Goal: Task Accomplishment & Management: Manage account settings

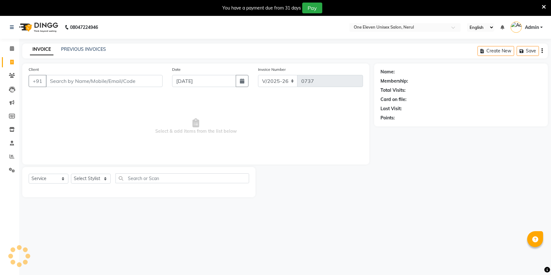
select select "6362"
select select "service"
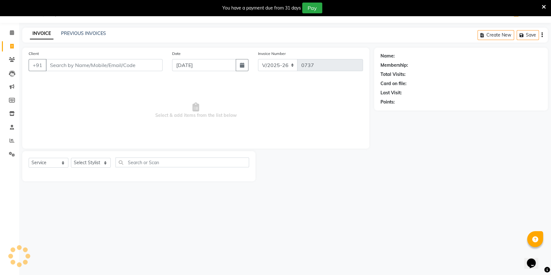
scroll to position [16, 0]
click at [13, 58] on icon at bounding box center [12, 59] width 6 height 5
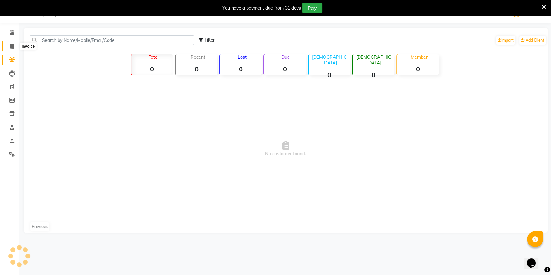
click at [13, 45] on icon at bounding box center [11, 46] width 3 height 5
select select "6362"
select select "service"
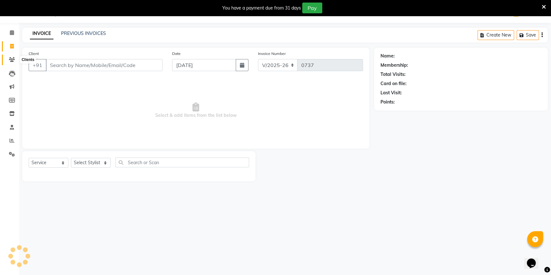
click at [9, 58] on icon at bounding box center [12, 59] width 6 height 5
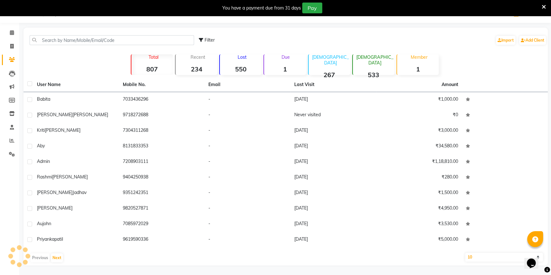
click at [13, 39] on li "Calendar" at bounding box center [9, 33] width 19 height 14
click at [15, 46] on span at bounding box center [11, 46] width 11 height 7
select select "6362"
select select "service"
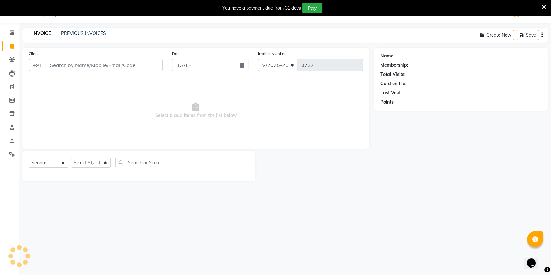
click at [72, 63] on input "Client" at bounding box center [104, 65] width 117 height 12
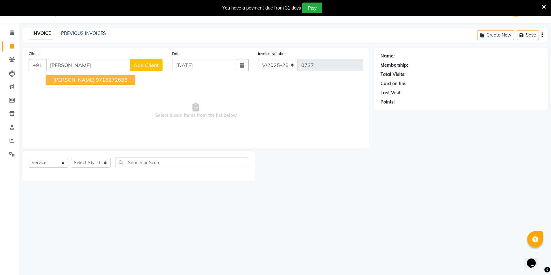
click at [62, 79] on span "[PERSON_NAME]" at bounding box center [73, 80] width 41 height 6
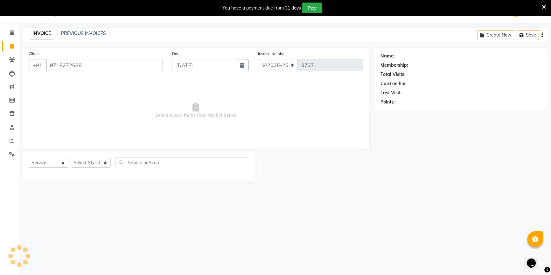
type input "9718272688"
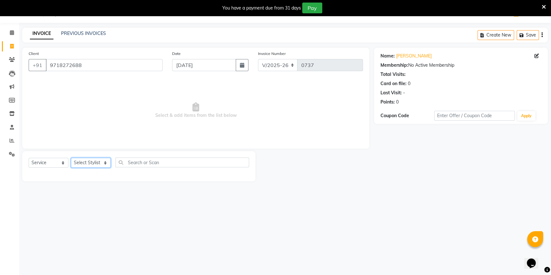
click at [89, 162] on select "Select Stylist ANJALI [PERSON_NAME] front desk [PERSON_NAME] [PERSON_NAME] rubi…" at bounding box center [91, 163] width 40 height 10
select select "58018"
click at [71, 158] on select "Select Stylist ANJALI [PERSON_NAME] front desk [PERSON_NAME] [PERSON_NAME] rubi…" at bounding box center [91, 163] width 40 height 10
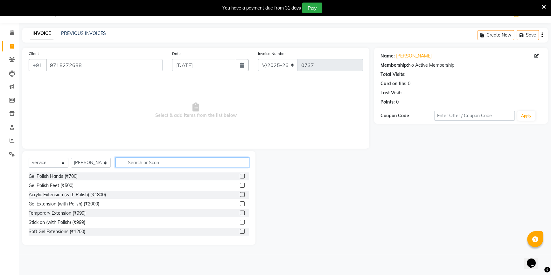
click at [140, 163] on input "text" at bounding box center [182, 163] width 134 height 10
type input "faci"
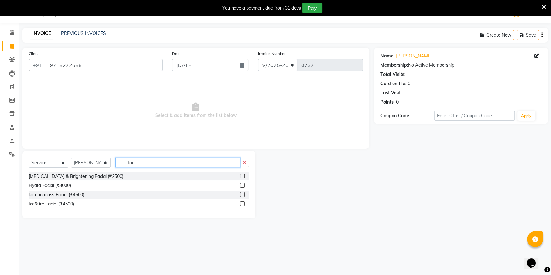
drag, startPoint x: 189, startPoint y: 164, endPoint x: 102, endPoint y: 168, distance: 87.2
click at [102, 168] on div "Select Service Product Membership Package Voucher Prepaid Gift Card Select Styl…" at bounding box center [139, 165] width 220 height 15
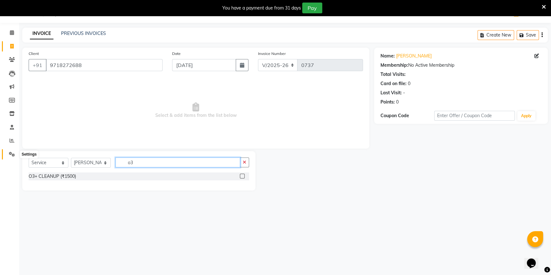
type input "o3"
click at [11, 156] on icon at bounding box center [12, 154] width 6 height 5
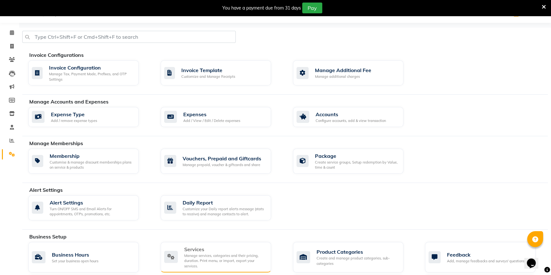
click at [195, 254] on div "Manage services, categories and their pricing, duration. Print menu, or import,…" at bounding box center [225, 261] width 82 height 16
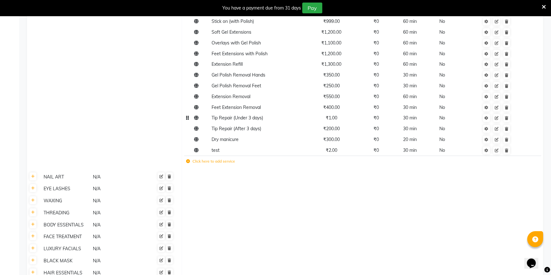
scroll to position [189, 0]
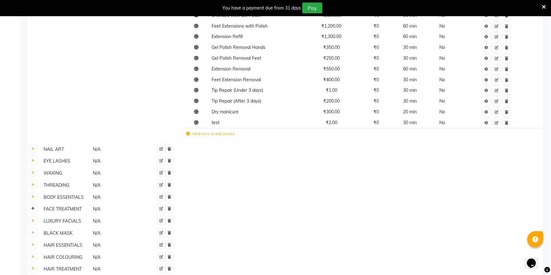
click at [31, 211] on link at bounding box center [33, 209] width 7 height 8
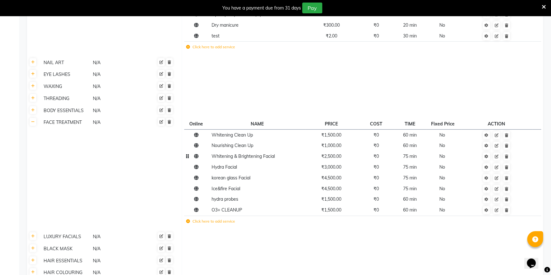
scroll to position [334, 0]
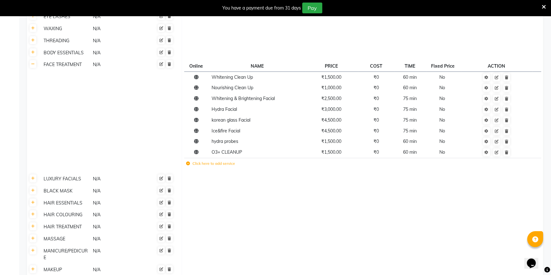
click at [196, 165] on label "Click here to add service" at bounding box center [210, 164] width 49 height 6
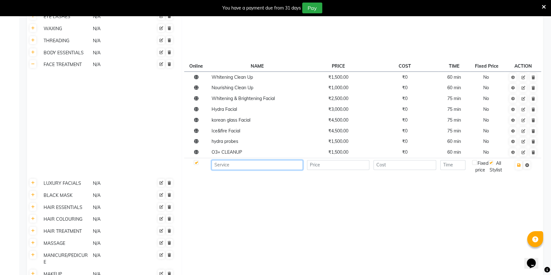
click at [249, 168] on input at bounding box center [256, 165] width 91 height 10
type input "o"
click at [240, 166] on input "O3+ facial" at bounding box center [256, 165] width 91 height 10
click at [240, 166] on input "O3+" at bounding box center [256, 165] width 91 height 10
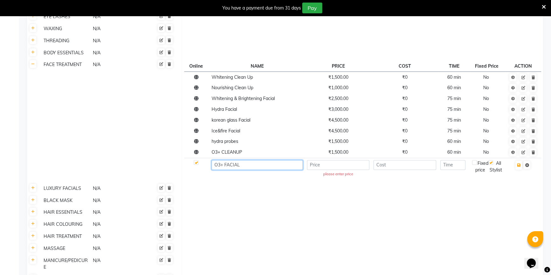
type input "O3+ FACIAL"
click at [317, 167] on input "number" at bounding box center [338, 165] width 63 height 10
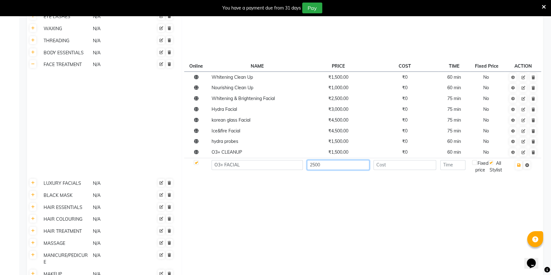
type input "2500"
click at [405, 163] on input "number" at bounding box center [404, 165] width 63 height 10
type input "0"
click at [456, 165] on input "number" at bounding box center [452, 165] width 25 height 10
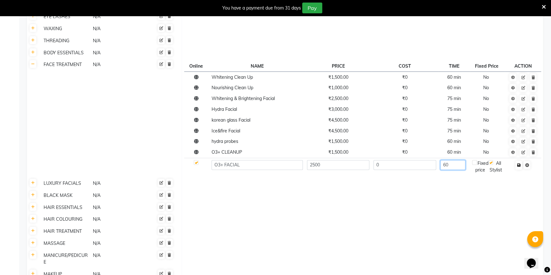
type input "60"
click at [519, 166] on icon "button" at bounding box center [518, 165] width 3 height 4
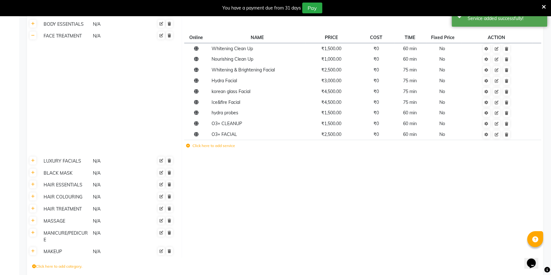
scroll to position [391, 0]
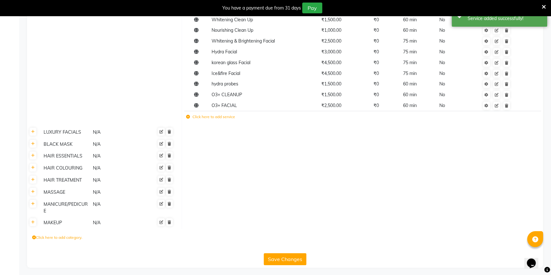
click at [283, 261] on button "Save Changes" at bounding box center [285, 259] width 43 height 12
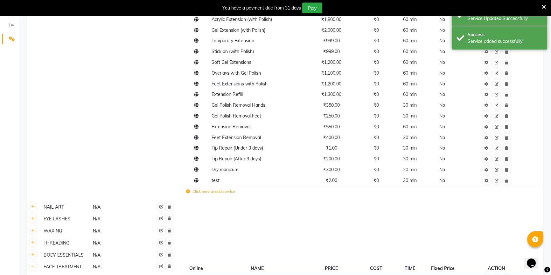
scroll to position [45, 0]
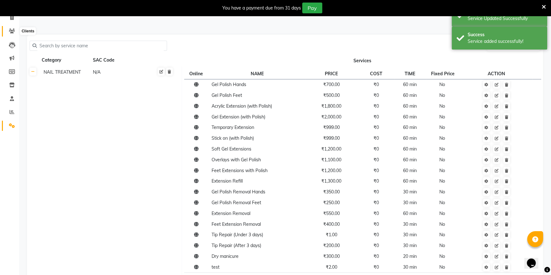
click at [10, 29] on icon at bounding box center [12, 31] width 6 height 5
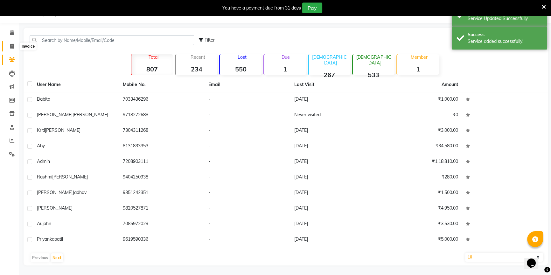
click at [10, 47] on span at bounding box center [11, 46] width 11 height 7
select select "service"
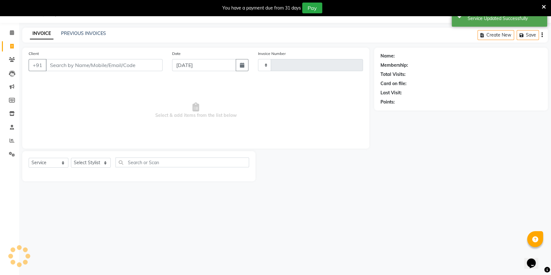
click at [58, 67] on input "Client" at bounding box center [104, 65] width 117 height 12
type input "0737"
select select "6362"
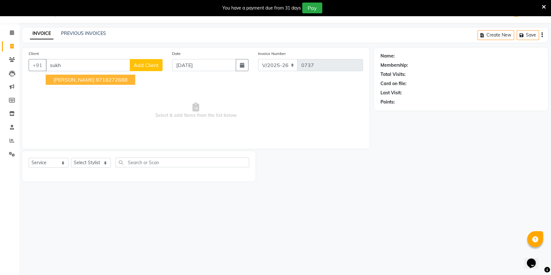
click at [68, 77] on span "[PERSON_NAME]" at bounding box center [73, 80] width 41 height 6
type input "9718272688"
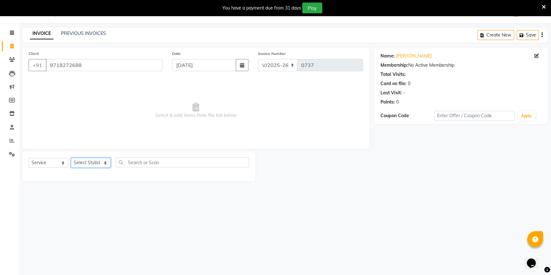
click at [95, 164] on select "Select Stylist ANJALI [PERSON_NAME] front desk [PERSON_NAME] [PERSON_NAME] rubi…" at bounding box center [91, 163] width 40 height 10
select select "58018"
click at [71, 158] on select "Select Stylist ANJALI [PERSON_NAME] front desk [PERSON_NAME] [PERSON_NAME] rubi…" at bounding box center [91, 163] width 40 height 10
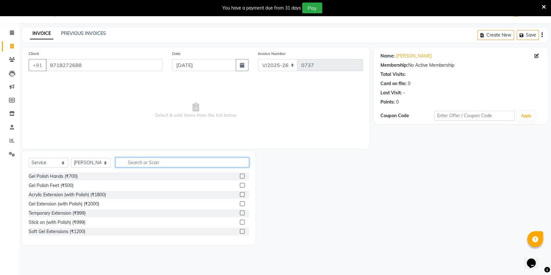
click at [155, 163] on input "text" at bounding box center [182, 163] width 134 height 10
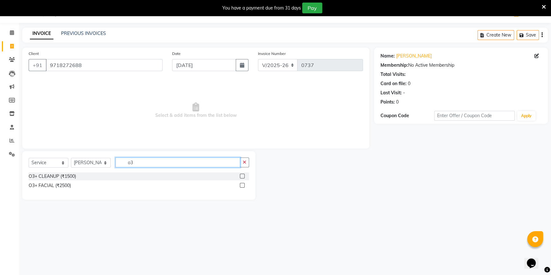
type input "o3"
click at [242, 185] on label at bounding box center [242, 185] width 5 height 5
click at [242, 185] on input "checkbox" at bounding box center [242, 186] width 4 height 4
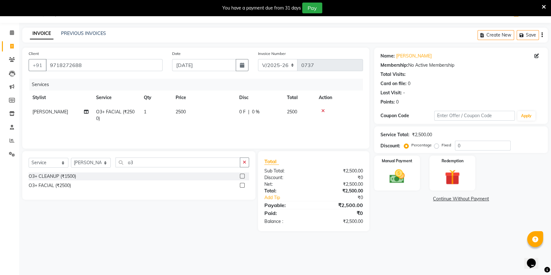
click at [241, 186] on label at bounding box center [242, 185] width 5 height 5
click at [241, 186] on input "checkbox" at bounding box center [242, 186] width 4 height 4
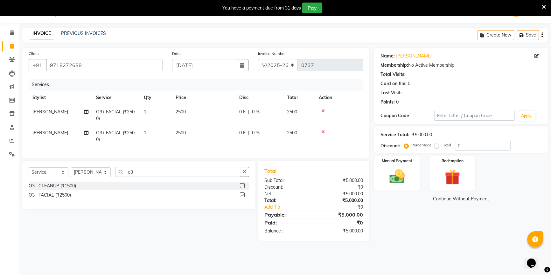
checkbox input "false"
drag, startPoint x: 154, startPoint y: 175, endPoint x: 116, endPoint y: 175, distance: 38.8
click at [116, 175] on input "o3" at bounding box center [177, 172] width 125 height 10
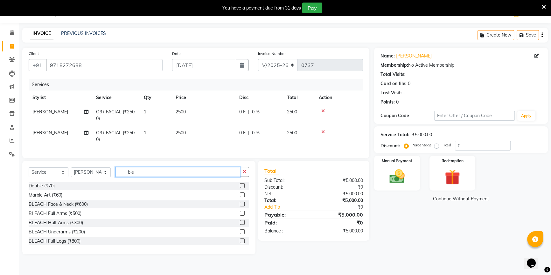
type input "ble"
click at [240, 234] on label at bounding box center [242, 232] width 5 height 5
click at [240, 234] on input "checkbox" at bounding box center [242, 232] width 4 height 4
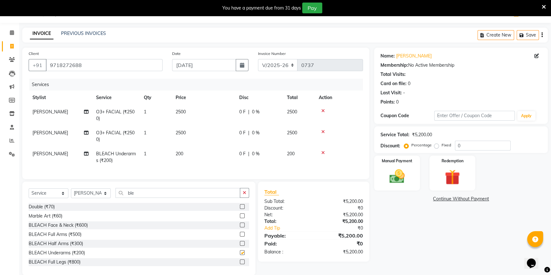
checkbox input "false"
drag, startPoint x: 144, startPoint y: 196, endPoint x: 124, endPoint y: 196, distance: 19.4
click at [124, 196] on input "ble" at bounding box center [177, 193] width 125 height 10
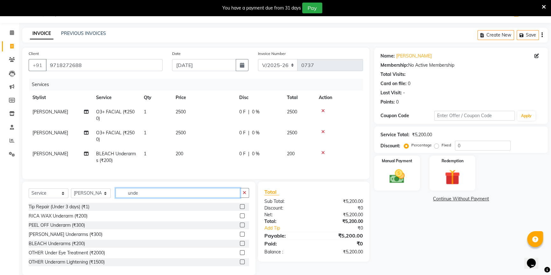
type input "unde"
click at [240, 218] on label at bounding box center [242, 216] width 5 height 5
click at [240, 218] on input "checkbox" at bounding box center [242, 216] width 4 height 4
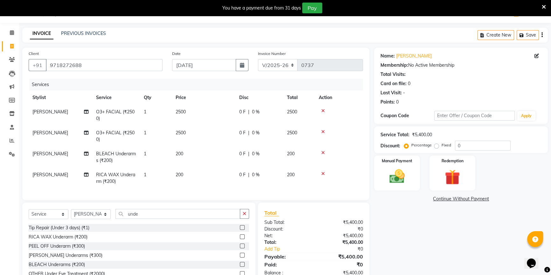
click at [240, 239] on label at bounding box center [242, 237] width 5 height 5
click at [240, 239] on input "checkbox" at bounding box center [242, 237] width 4 height 4
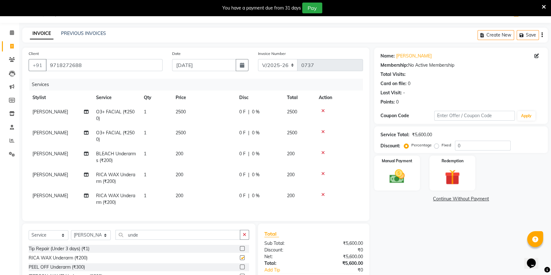
checkbox input "false"
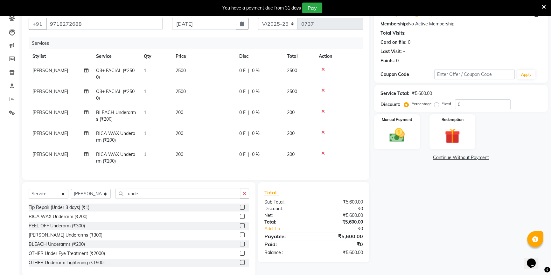
scroll to position [58, 0]
drag, startPoint x: 155, startPoint y: 197, endPoint x: 115, endPoint y: 197, distance: 40.1
click at [115, 197] on input "unde" at bounding box center [177, 194] width 125 height 10
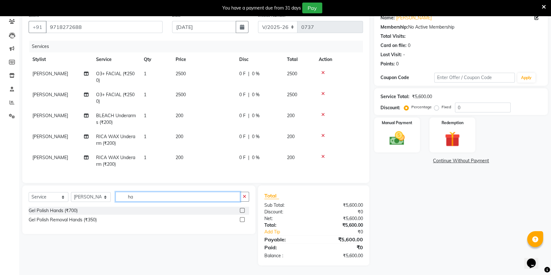
type input "h"
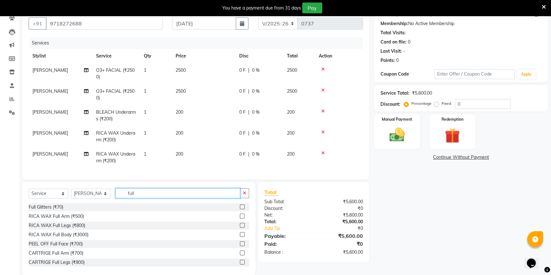
type input "full"
click at [240, 219] on label at bounding box center [242, 216] width 5 height 5
click at [240, 219] on input "checkbox" at bounding box center [242, 217] width 4 height 4
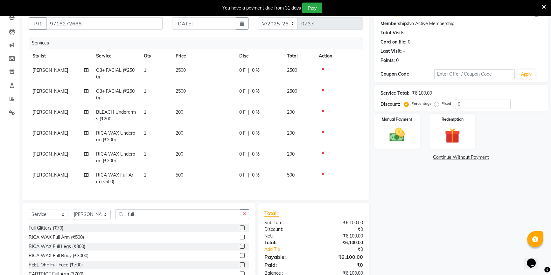
click at [240, 240] on label at bounding box center [242, 237] width 5 height 5
click at [240, 240] on input "checkbox" at bounding box center [242, 238] width 4 height 4
click at [240, 238] on label at bounding box center [242, 239] width 5 height 5
click at [240, 238] on input "checkbox" at bounding box center [242, 239] width 4 height 4
checkbox input "false"
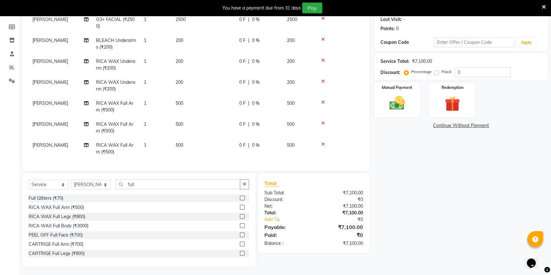
scroll to position [91, 0]
click at [322, 141] on icon at bounding box center [322, 143] width 3 height 4
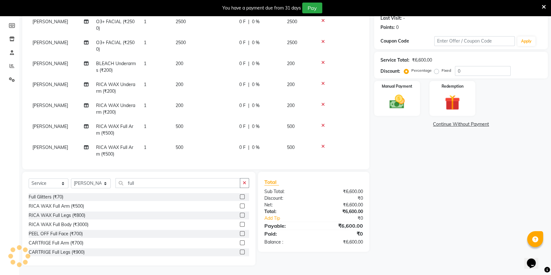
scroll to position [23, 0]
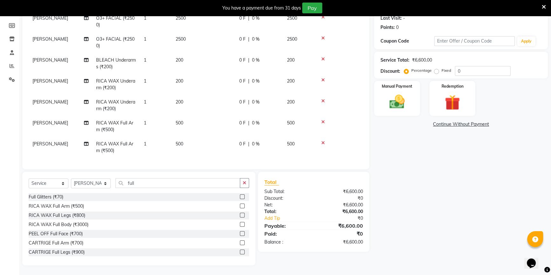
drag, startPoint x: 42, startPoint y: 116, endPoint x: 42, endPoint y: 122, distance: 5.7
click at [42, 122] on td "[PERSON_NAME]" at bounding box center [61, 126] width 64 height 21
select select "58018"
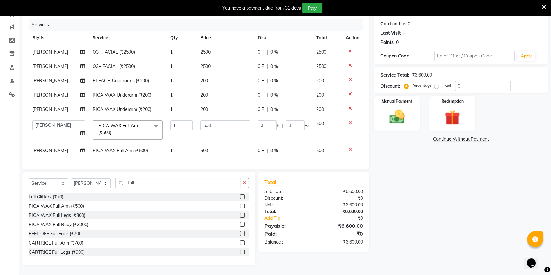
scroll to position [0, 0]
click at [42, 122] on select "ANJALI [PERSON_NAME] front desk [PERSON_NAME] [PERSON_NAME] rubina [PERSON_NAME]" at bounding box center [58, 125] width 52 height 10
select select "90529"
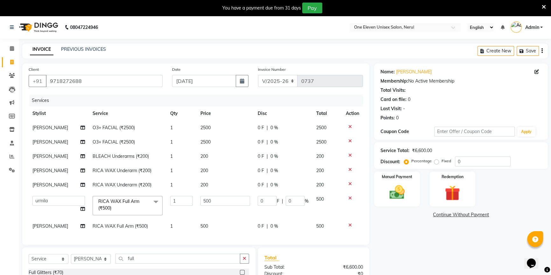
click at [276, 129] on span "0 %" at bounding box center [274, 128] width 8 height 7
select select "58018"
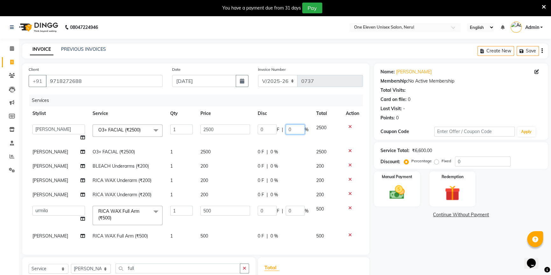
click at [291, 128] on input "0" at bounding box center [294, 130] width 19 height 10
type input "20"
click at [272, 152] on tbody "ANJALI [PERSON_NAME] front desk [PERSON_NAME] priya [PERSON_NAME] rubina sanjay…" at bounding box center [196, 182] width 334 height 123
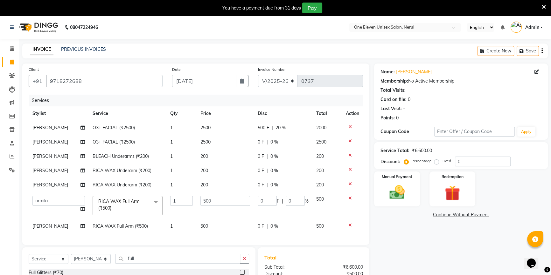
click at [273, 141] on span "0 %" at bounding box center [274, 142] width 8 height 7
select select "58018"
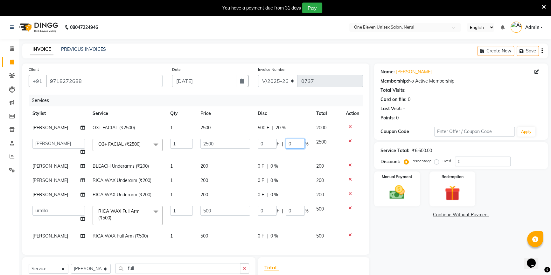
click at [293, 143] on input "0" at bounding box center [294, 144] width 19 height 10
type input "20"
click at [273, 168] on tbody "[PERSON_NAME] O3+ FACIAL (₹2500) 1 2500 500 F | 20 % 2000 ANJALI [PERSON_NAME] …" at bounding box center [196, 182] width 334 height 123
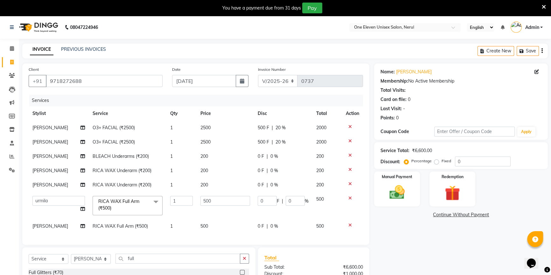
click at [271, 158] on span "0 %" at bounding box center [274, 156] width 8 height 7
select select "58018"
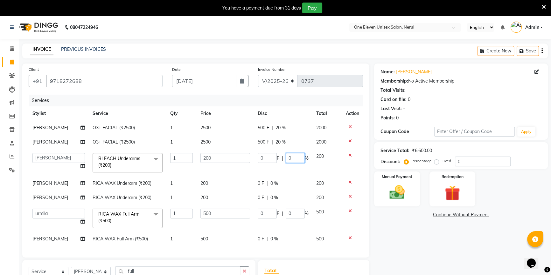
click at [285, 157] on input "0" at bounding box center [294, 158] width 19 height 10
type input "20"
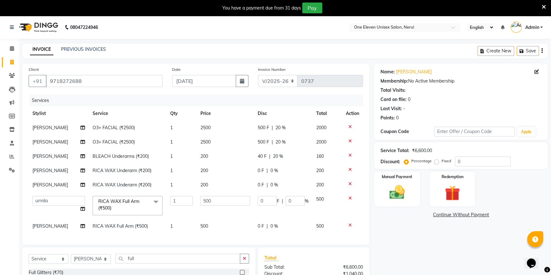
click at [269, 191] on td "0 F | 0 %" at bounding box center [283, 185] width 58 height 14
select select "58018"
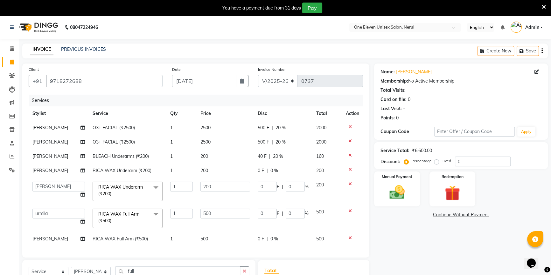
click at [270, 169] on span "0 %" at bounding box center [274, 171] width 8 height 7
select select "58018"
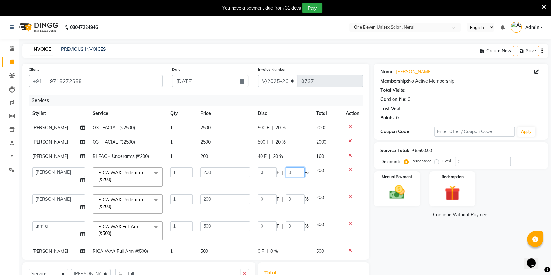
drag, startPoint x: 285, startPoint y: 172, endPoint x: 282, endPoint y: 174, distance: 4.0
click at [285, 173] on input "0" at bounding box center [294, 173] width 19 height 10
click at [285, 174] on input "0" at bounding box center [294, 173] width 19 height 10
type input "20"
click at [283, 198] on td "0 F | 0 %" at bounding box center [283, 204] width 58 height 27
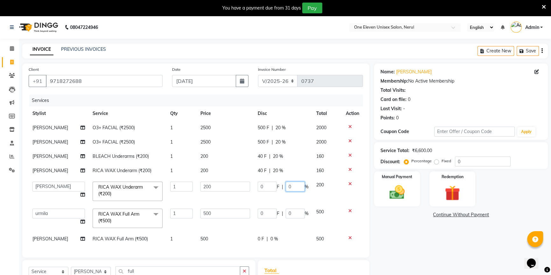
click at [285, 189] on input "0" at bounding box center [294, 187] width 19 height 10
type input "20"
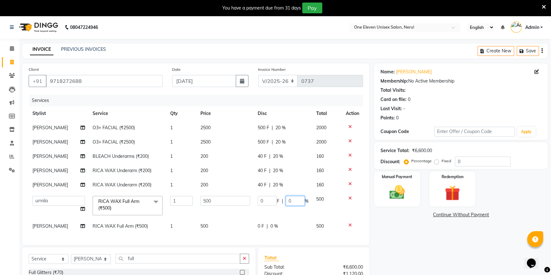
click at [284, 212] on td "0 F | 0 %" at bounding box center [283, 205] width 58 height 27
click at [287, 201] on input "0" at bounding box center [294, 201] width 19 height 10
type input "20"
click at [269, 227] on tbody "[PERSON_NAME] O3+ FACIAL (₹2500) 1 2500 500 F | 20 % 2000 [PERSON_NAME] O3+ FAC…" at bounding box center [196, 177] width 334 height 113
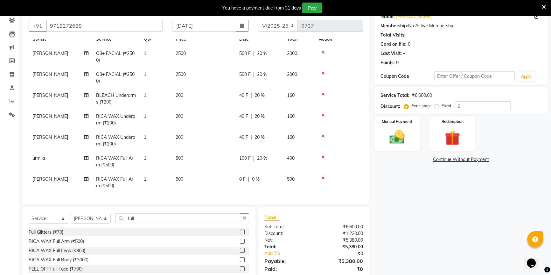
scroll to position [58, 0]
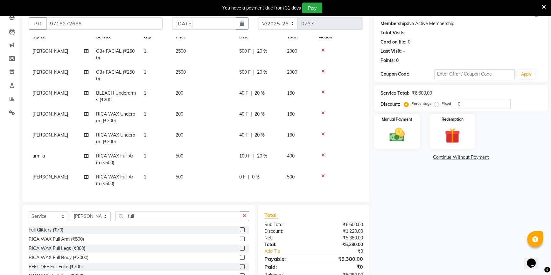
click at [252, 174] on span "0 %" at bounding box center [256, 177] width 8 height 7
select select "58018"
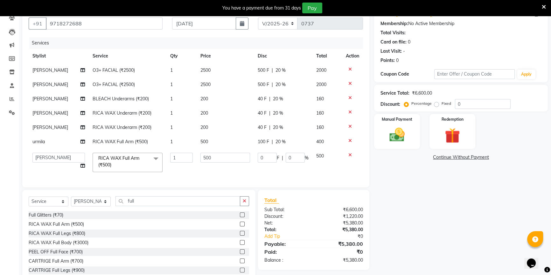
scroll to position [0, 0]
click at [287, 157] on input "0" at bounding box center [294, 158] width 19 height 10
type input "20"
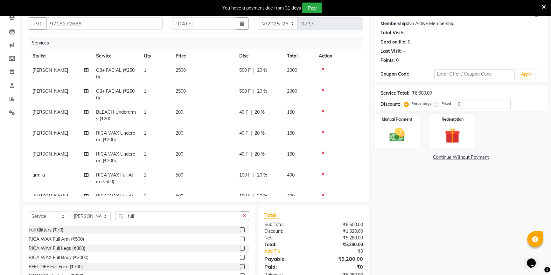
click at [294, 141] on tbody "[PERSON_NAME] O3+ FACIAL (₹2500) 1 2500 500 F | 20 % 2000 [PERSON_NAME] O3+ FAC…" at bounding box center [196, 136] width 334 height 147
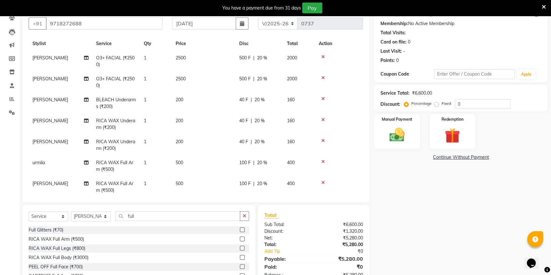
scroll to position [23, 0]
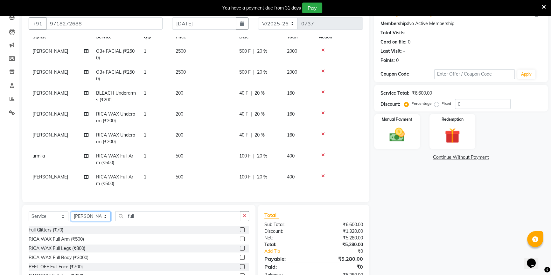
click at [100, 215] on select "Select Stylist ANJALI [PERSON_NAME] front desk [PERSON_NAME] [PERSON_NAME] rubi…" at bounding box center [91, 217] width 40 height 10
select select "53988"
click at [71, 212] on select "Select Stylist ANJALI [PERSON_NAME] front desk [PERSON_NAME] [PERSON_NAME] rubi…" at bounding box center [91, 217] width 40 height 10
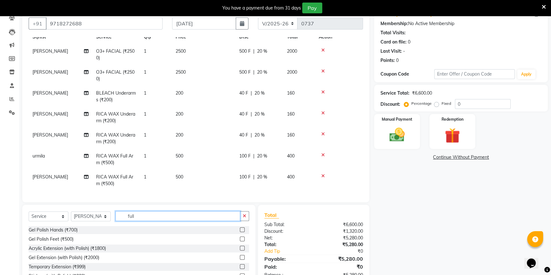
drag, startPoint x: 149, startPoint y: 212, endPoint x: 114, endPoint y: 215, distance: 35.0
click at [114, 215] on div "Select Service Product Membership Package Voucher Prepaid Gift Card Select Styl…" at bounding box center [139, 218] width 220 height 15
type input "gel"
click at [240, 231] on label at bounding box center [242, 230] width 5 height 5
click at [240, 231] on input "checkbox" at bounding box center [242, 230] width 4 height 4
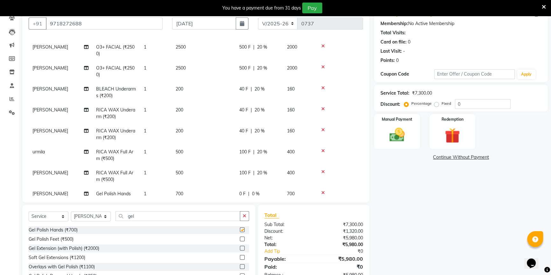
checkbox input "false"
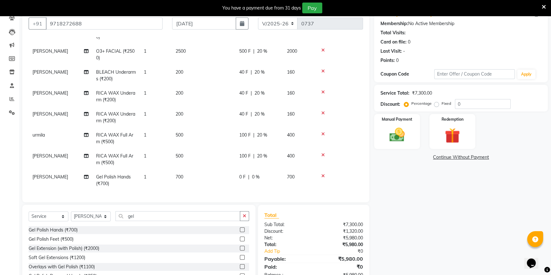
click at [208, 170] on td "700" at bounding box center [204, 180] width 64 height 21
select select "53988"
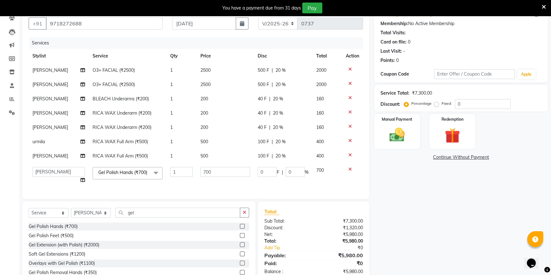
scroll to position [3, 0]
drag, startPoint x: 235, startPoint y: 171, endPoint x: 188, endPoint y: 169, distance: 46.8
click at [189, 169] on tr "ANJALI [PERSON_NAME] front desk [PERSON_NAME] priya [PERSON_NAME] rubina sanjay…" at bounding box center [196, 175] width 334 height 24
type input "600"
click at [188, 178] on tbody "[PERSON_NAME] O3+ FACIAL (₹2500) 1 2500 500 F | 20 % 2000 [PERSON_NAME] O3+ FAC…" at bounding box center [196, 125] width 334 height 124
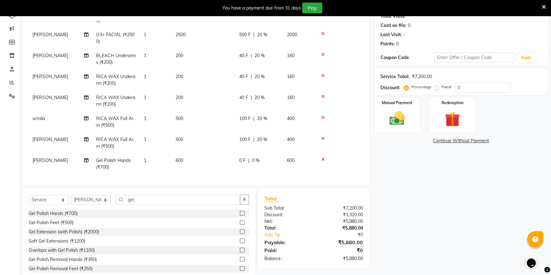
scroll to position [91, 0]
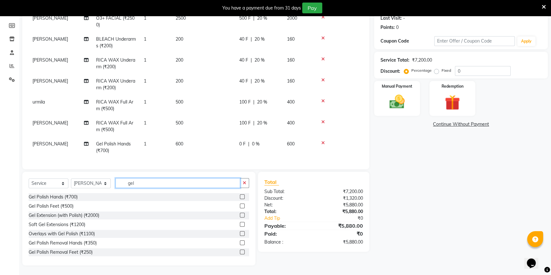
drag, startPoint x: 143, startPoint y: 184, endPoint x: 115, endPoint y: 184, distance: 27.7
click at [115, 184] on input "gel" at bounding box center [177, 183] width 125 height 10
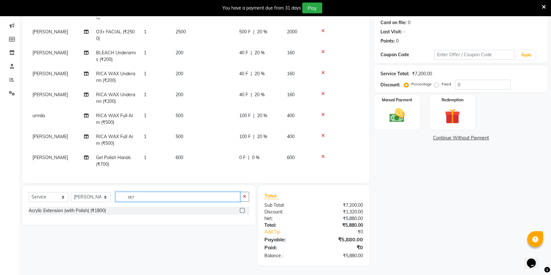
scroll to position [77, 0]
type input "acry"
click at [240, 210] on label at bounding box center [242, 211] width 5 height 5
click at [240, 210] on input "checkbox" at bounding box center [242, 211] width 4 height 4
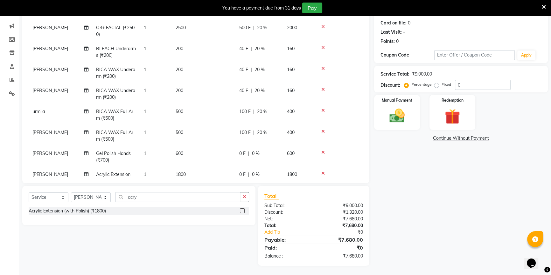
click at [242, 211] on label at bounding box center [242, 211] width 5 height 5
click at [242, 211] on input "checkbox" at bounding box center [242, 211] width 4 height 4
checkbox input "false"
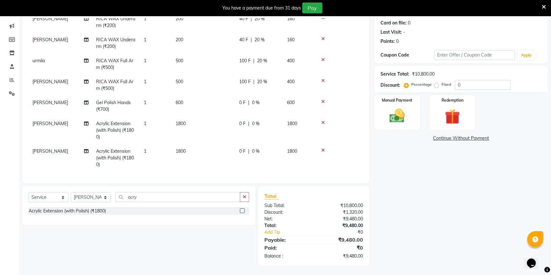
scroll to position [99, 0]
click at [323, 148] on icon at bounding box center [322, 150] width 3 height 4
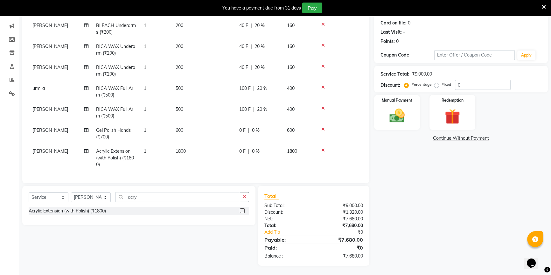
click at [193, 144] on td "1800" at bounding box center [204, 158] width 64 height 28
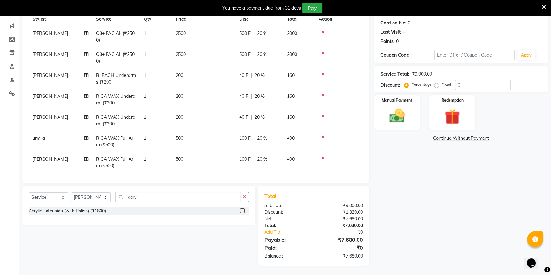
select select "53988"
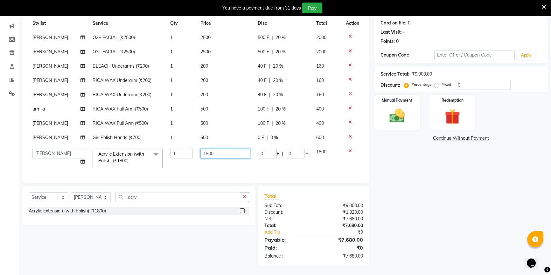
drag, startPoint x: 223, startPoint y: 146, endPoint x: 186, endPoint y: 149, distance: 37.3
click at [186, 149] on tr "ANJALI [PERSON_NAME] front desk [PERSON_NAME] [PERSON_NAME] rubina [PERSON_NAME…" at bounding box center [196, 158] width 334 height 27
type input "1600"
click at [195, 161] on tbody "[PERSON_NAME] O3+ FACIAL (₹2500) 1 2500 500 F | 20 % 2000 [PERSON_NAME] O3+ FAC…" at bounding box center [196, 101] width 334 height 141
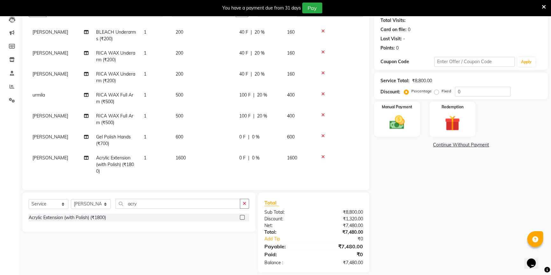
scroll to position [77, 0]
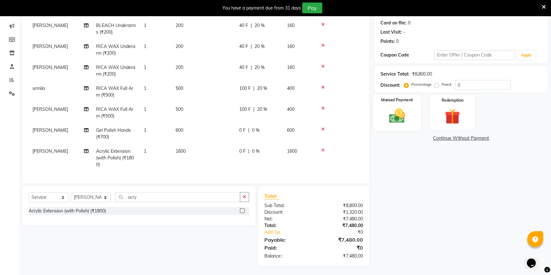
click at [389, 124] on img at bounding box center [397, 116] width 26 height 18
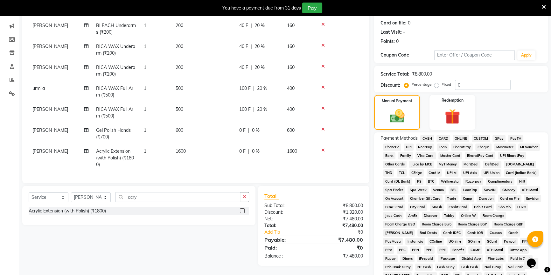
click at [456, 138] on span "ONLINE" at bounding box center [460, 138] width 17 height 7
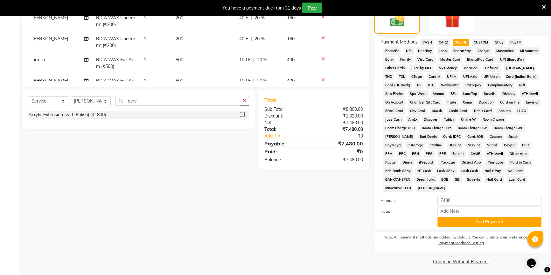
scroll to position [174, 0]
click at [464, 223] on button "Add Payment" at bounding box center [489, 221] width 104 height 10
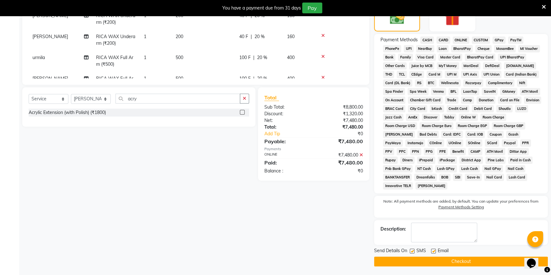
scroll to position [175, 0]
click at [462, 259] on button "Checkout" at bounding box center [461, 262] width 174 height 10
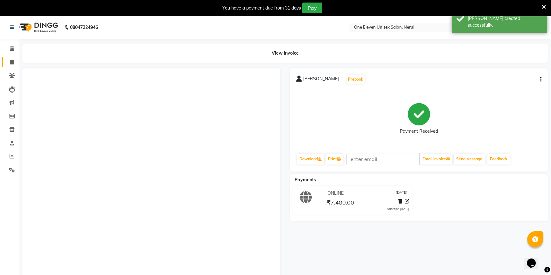
click at [2, 65] on link "Invoice" at bounding box center [9, 62] width 15 height 10
select select "6362"
select select "service"
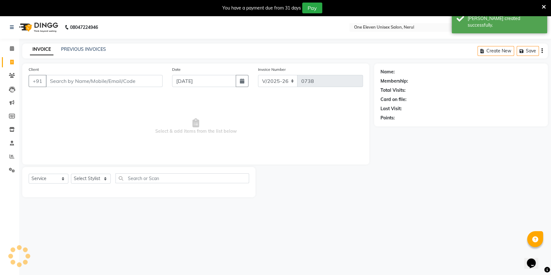
scroll to position [16, 0]
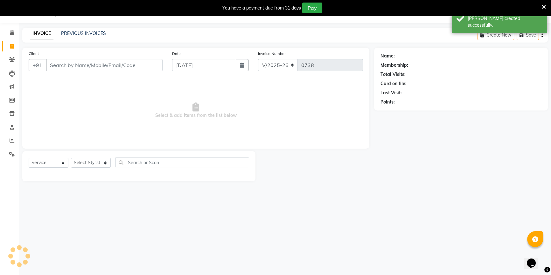
click at [62, 63] on input "Client" at bounding box center [104, 65] width 117 height 12
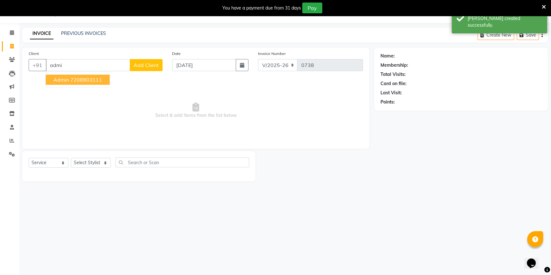
click at [71, 78] on ngb-highlight "7208903111" at bounding box center [86, 80] width 32 height 6
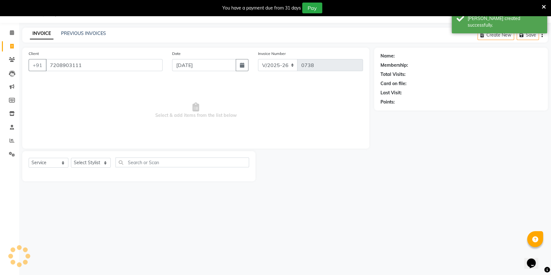
type input "7208903111"
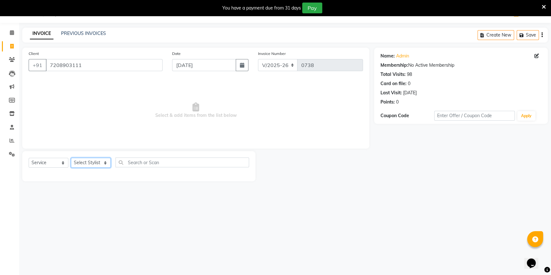
click at [102, 161] on select "Select Stylist ANJALI [PERSON_NAME] front desk [PERSON_NAME] [PERSON_NAME] rubi…" at bounding box center [91, 163] width 40 height 10
select select "90529"
click at [71, 158] on select "Select Stylist ANJALI [PERSON_NAME] front desk [PERSON_NAME] [PERSON_NAME] rubi…" at bounding box center [91, 163] width 40 height 10
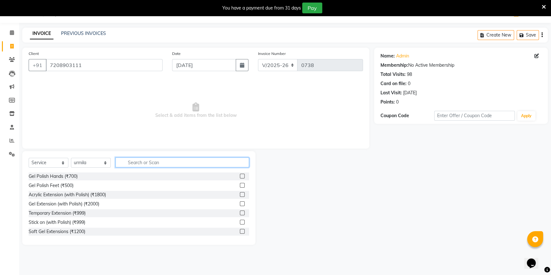
click at [147, 162] on input "text" at bounding box center [182, 163] width 134 height 10
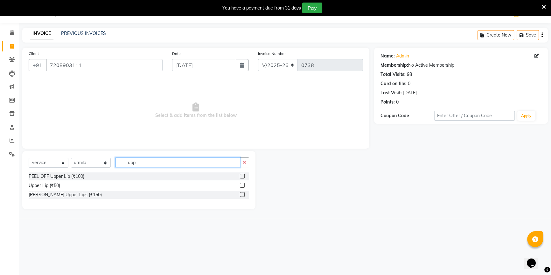
type input "upp"
click at [240, 176] on label at bounding box center [242, 176] width 5 height 5
click at [240, 176] on input "checkbox" at bounding box center [242, 177] width 4 height 4
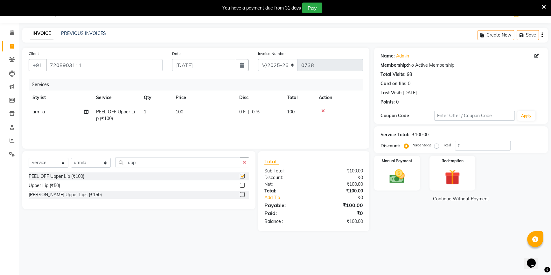
checkbox input "false"
drag, startPoint x: 138, startPoint y: 164, endPoint x: 121, endPoint y: 164, distance: 17.5
click at [121, 164] on input "upp" at bounding box center [177, 163] width 125 height 10
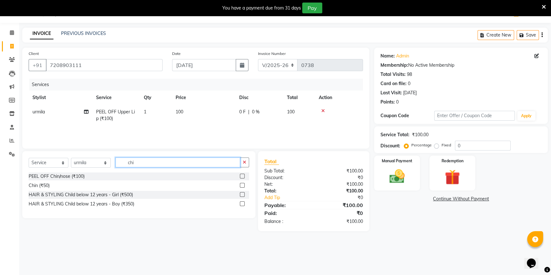
type input "chi"
click at [241, 176] on label at bounding box center [242, 176] width 5 height 5
click at [241, 176] on input "checkbox" at bounding box center [242, 177] width 4 height 4
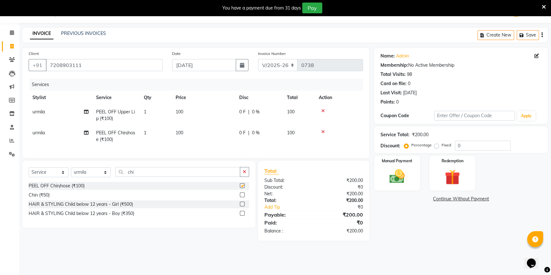
checkbox input "false"
click at [94, 176] on select "Select Stylist ANJALI [PERSON_NAME] front desk [PERSON_NAME] [PERSON_NAME] rubi…" at bounding box center [91, 173] width 40 height 10
select select "50322"
click at [71, 172] on select "Select Stylist ANJALI [PERSON_NAME] front desk [PERSON_NAME] [PERSON_NAME] rubi…" at bounding box center [91, 173] width 40 height 10
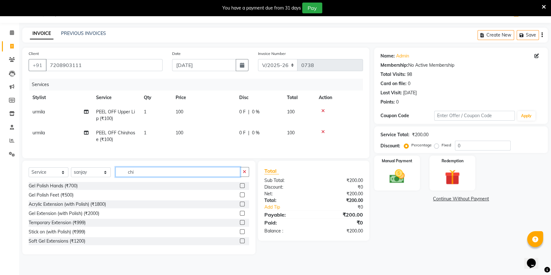
drag, startPoint x: 155, startPoint y: 181, endPoint x: 118, endPoint y: 178, distance: 37.9
click at [118, 177] on input "chi" at bounding box center [177, 172] width 125 height 10
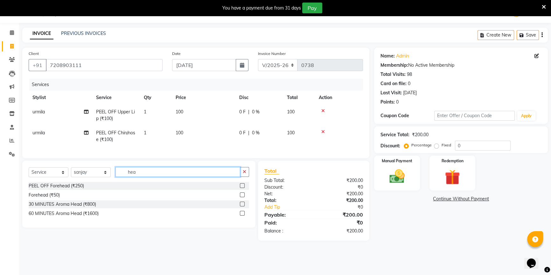
type input "hea"
click at [241, 207] on label at bounding box center [242, 204] width 5 height 5
click at [241, 207] on input "checkbox" at bounding box center [242, 204] width 4 height 4
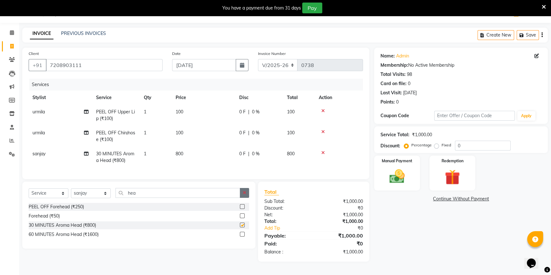
checkbox input "false"
click at [247, 198] on button "button" at bounding box center [244, 193] width 9 height 10
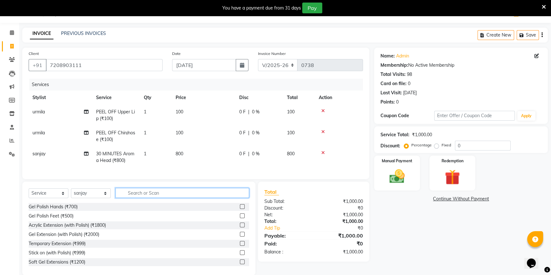
click at [220, 198] on input "text" at bounding box center [182, 193] width 134 height 10
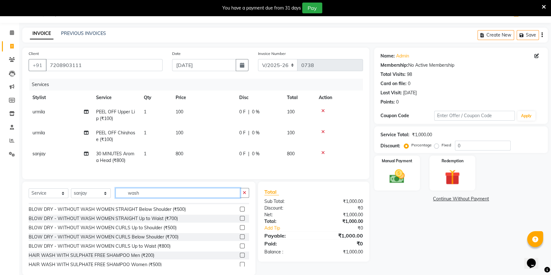
scroll to position [10, 0]
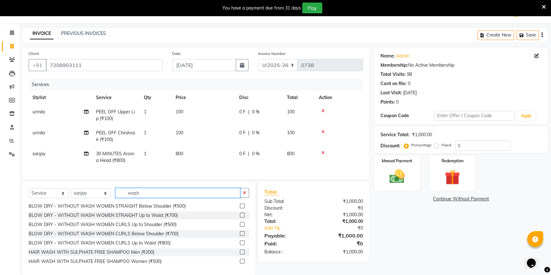
type input "wash"
click at [240, 264] on label at bounding box center [242, 261] width 5 height 5
click at [240, 264] on input "checkbox" at bounding box center [242, 262] width 4 height 4
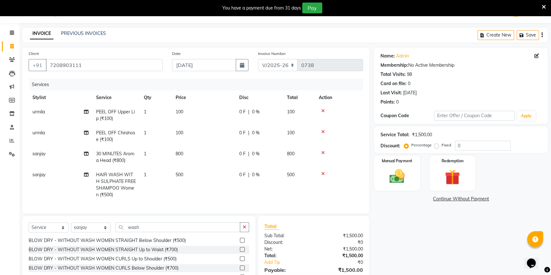
checkbox input "false"
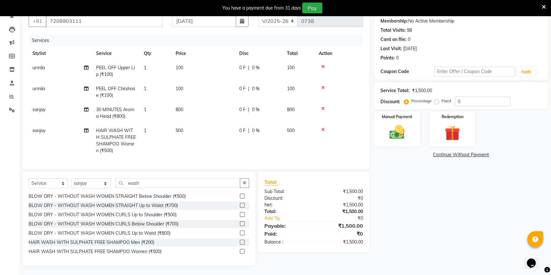
scroll to position [64, 0]
click at [240, 233] on label at bounding box center [242, 233] width 5 height 5
click at [240, 233] on input "checkbox" at bounding box center [242, 233] width 4 height 4
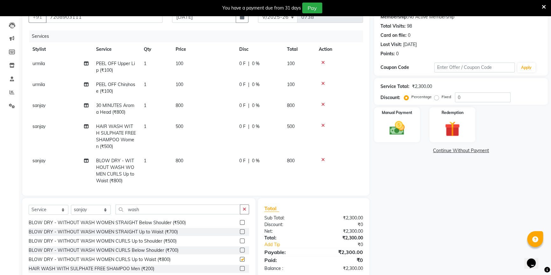
checkbox input "false"
click at [243, 210] on icon "button" at bounding box center [244, 209] width 3 height 4
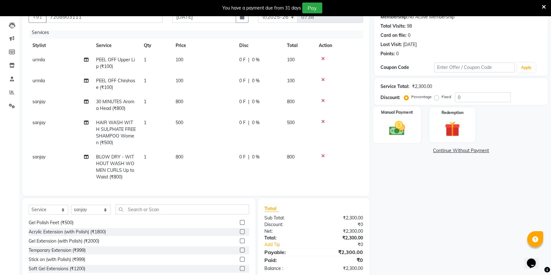
click at [406, 130] on img at bounding box center [397, 128] width 26 height 18
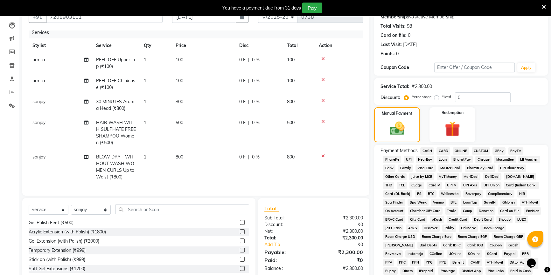
click at [455, 152] on span "ONLINE" at bounding box center [460, 151] width 17 height 7
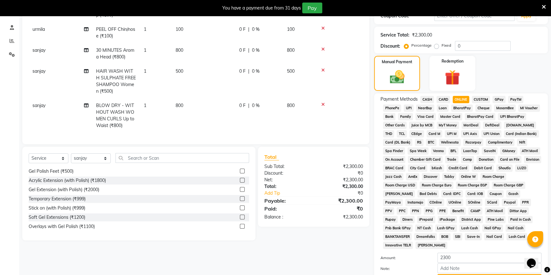
scroll to position [174, 0]
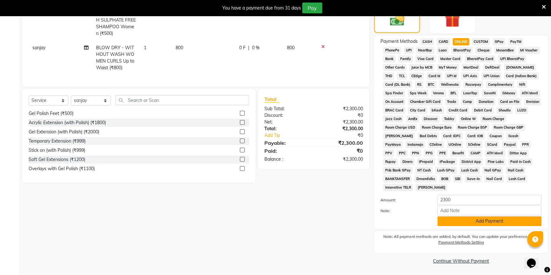
click at [462, 223] on button "Add Payment" at bounding box center [489, 221] width 104 height 10
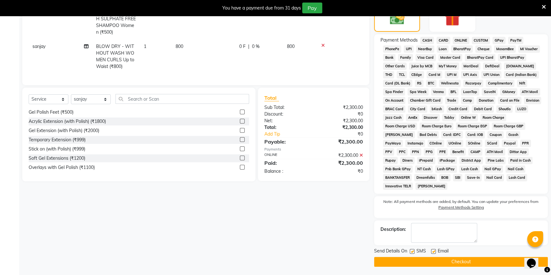
scroll to position [175, 0]
click at [429, 264] on button "Checkout" at bounding box center [461, 262] width 174 height 10
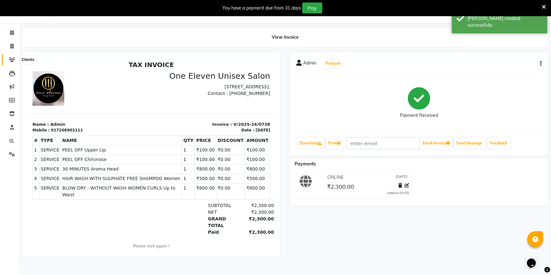
click at [11, 59] on icon at bounding box center [12, 59] width 6 height 5
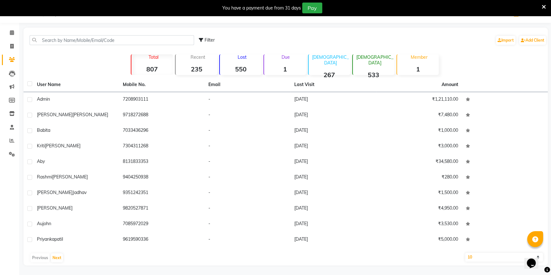
click at [10, 38] on li "Calendar" at bounding box center [9, 33] width 19 height 14
click at [10, 36] on span at bounding box center [11, 32] width 11 height 7
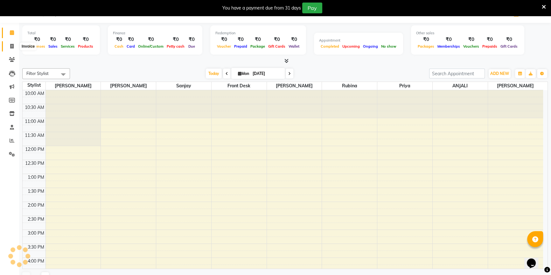
click at [10, 46] on icon at bounding box center [11, 46] width 3 height 5
select select "service"
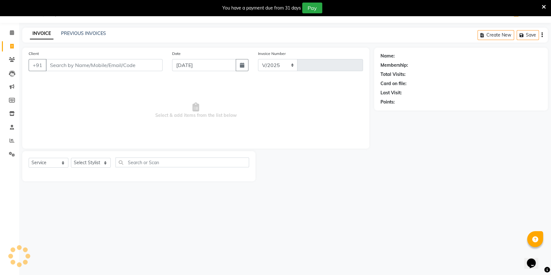
select select "6362"
type input "0739"
click at [11, 146] on link "Reports" at bounding box center [9, 141] width 15 height 10
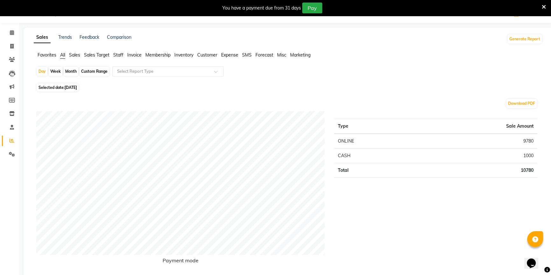
click at [72, 87] on span "[DATE]" at bounding box center [71, 87] width 12 height 5
select select "9"
select select "2025"
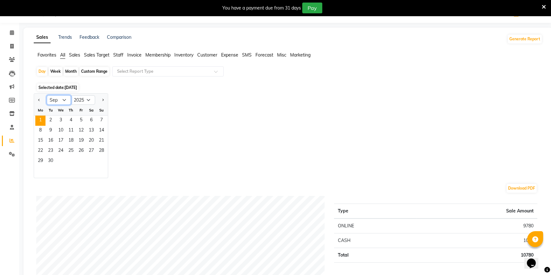
click at [63, 99] on select "Jan Feb Mar Apr May Jun [DATE] Aug Sep Oct Nov Dec" at bounding box center [59, 100] width 24 height 10
select select "8"
click at [47, 95] on select "Jan Feb Mar Apr May Jun [DATE] Aug Sep Oct Nov Dec" at bounding box center [59, 100] width 24 height 10
click at [103, 161] on span "31" at bounding box center [101, 161] width 10 height 10
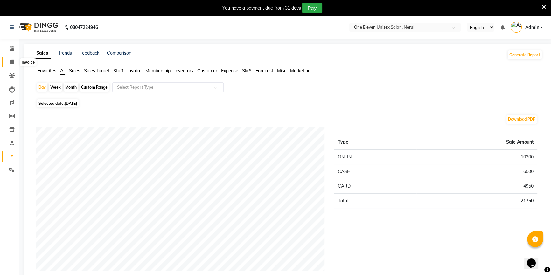
click at [9, 59] on span at bounding box center [11, 62] width 11 height 7
select select "6362"
select select "service"
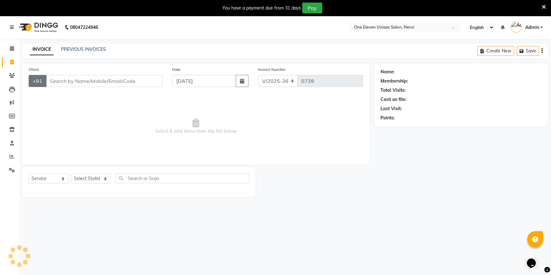
scroll to position [16, 0]
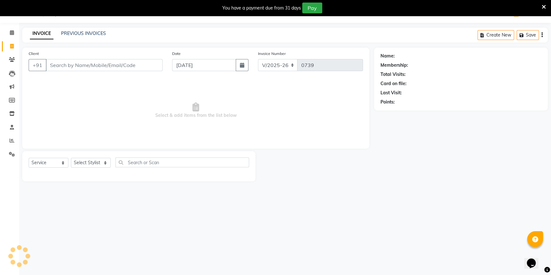
click at [54, 63] on input "Client" at bounding box center [104, 65] width 117 height 12
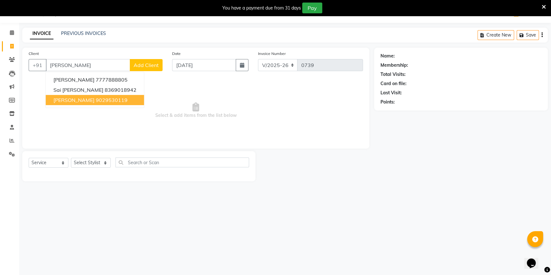
click at [71, 100] on span "[PERSON_NAME]" at bounding box center [73, 100] width 41 height 6
type input "9029530119"
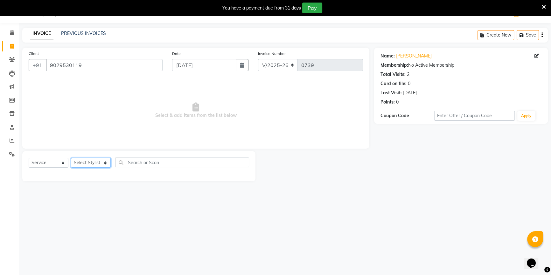
click at [105, 161] on select "Select Stylist ANJALI [PERSON_NAME] front desk [PERSON_NAME] [PERSON_NAME] rubi…" at bounding box center [91, 163] width 40 height 10
select select "50322"
click at [71, 158] on select "Select Stylist ANJALI [PERSON_NAME] front desk [PERSON_NAME] [PERSON_NAME] rubi…" at bounding box center [91, 163] width 40 height 10
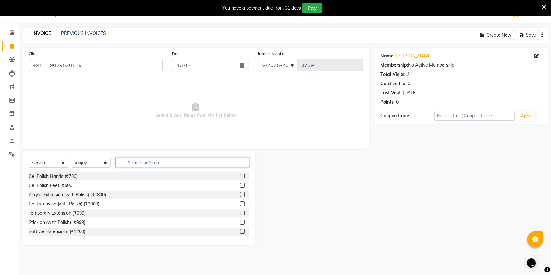
click at [139, 165] on input "text" at bounding box center [182, 163] width 134 height 10
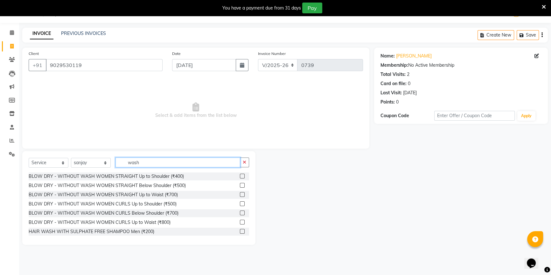
scroll to position [10, 0]
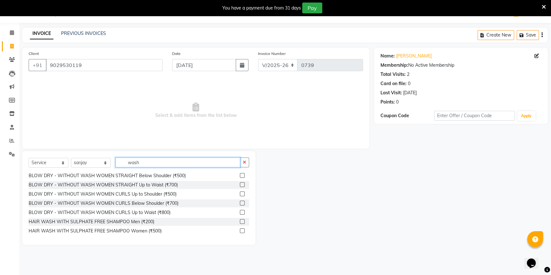
type input "wash"
click at [240, 232] on label at bounding box center [242, 231] width 5 height 5
click at [240, 232] on input "checkbox" at bounding box center [242, 231] width 4 height 4
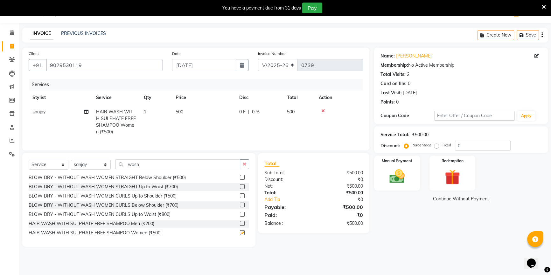
checkbox input "false"
click at [192, 116] on td "500" at bounding box center [204, 122] width 64 height 34
select select "50322"
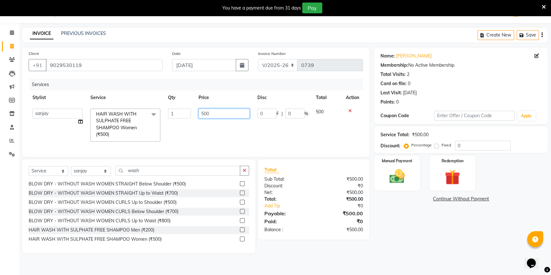
drag, startPoint x: 225, startPoint y: 109, endPoint x: 188, endPoint y: 112, distance: 37.9
click at [188, 112] on tr "ANJALI [PERSON_NAME] front desk [PERSON_NAME] [PERSON_NAME] rubina [PERSON_NAME…" at bounding box center [196, 125] width 334 height 41
type input "400"
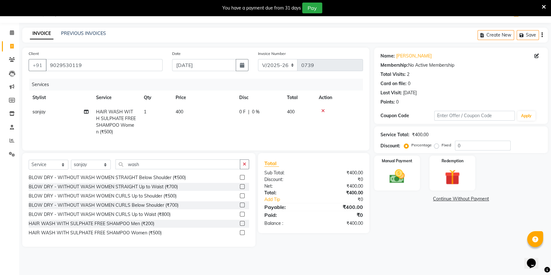
click at [196, 131] on td "400" at bounding box center [204, 122] width 64 height 34
select select "50322"
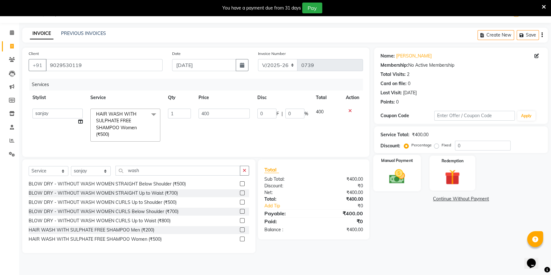
click at [388, 183] on img at bounding box center [397, 177] width 26 height 18
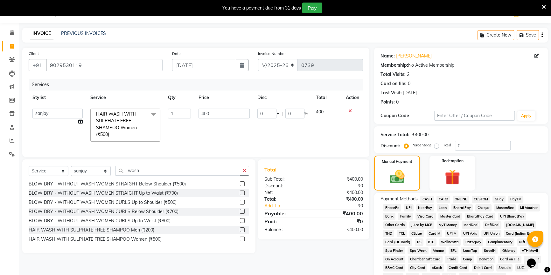
click at [461, 197] on span "ONLINE" at bounding box center [460, 199] width 17 height 7
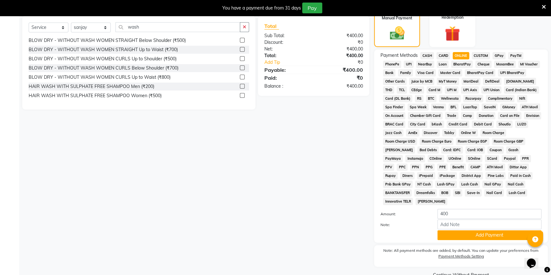
scroll to position [160, 0]
click at [464, 232] on button "Add Payment" at bounding box center [489, 235] width 104 height 10
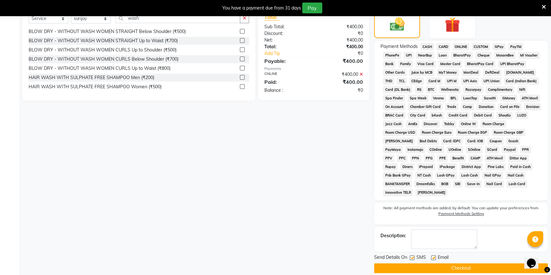
scroll to position [175, 0]
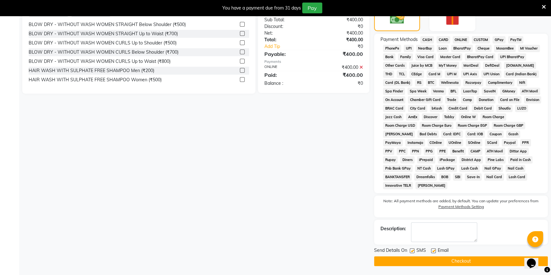
click at [420, 261] on button "Checkout" at bounding box center [461, 262] width 174 height 10
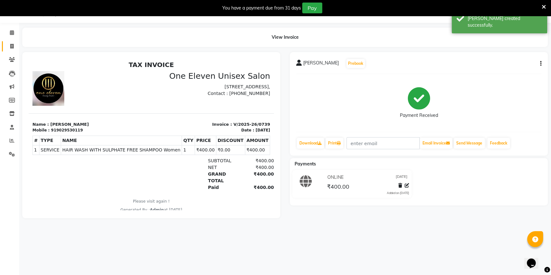
click at [5, 48] on link "Invoice" at bounding box center [9, 46] width 15 height 10
select select "service"
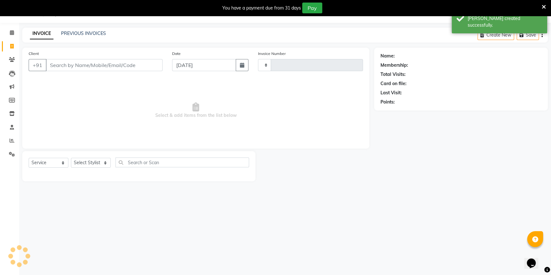
type input "0740"
select select "6362"
click at [9, 60] on icon at bounding box center [12, 59] width 6 height 5
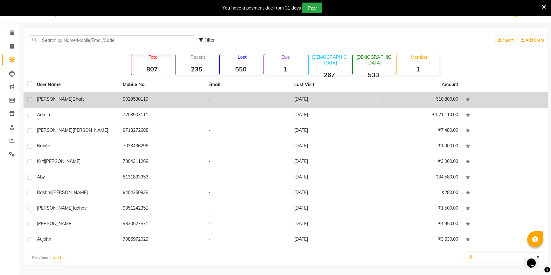
click at [63, 95] on td "[PERSON_NAME]" at bounding box center [76, 100] width 86 height 16
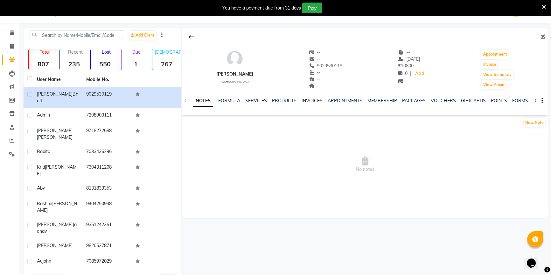
click at [304, 99] on link "INVOICES" at bounding box center [311, 101] width 21 height 6
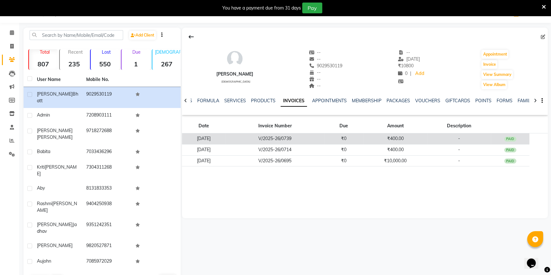
click at [267, 140] on td "V/2025-26/0739" at bounding box center [274, 139] width 99 height 11
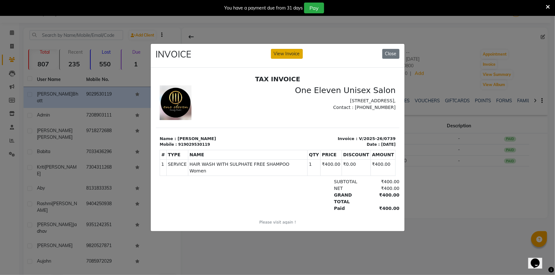
click at [286, 50] on button "View Invoice" at bounding box center [287, 54] width 32 height 10
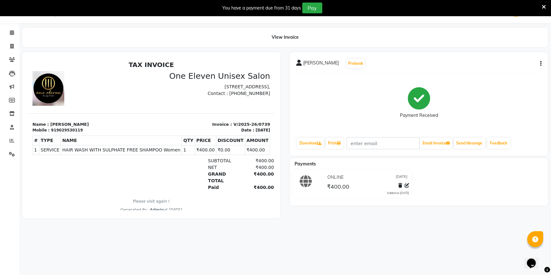
click at [540, 64] on icon "button" at bounding box center [540, 64] width 1 height 0
click at [500, 48] on div "Cancel Invoice" at bounding box center [509, 48] width 44 height 8
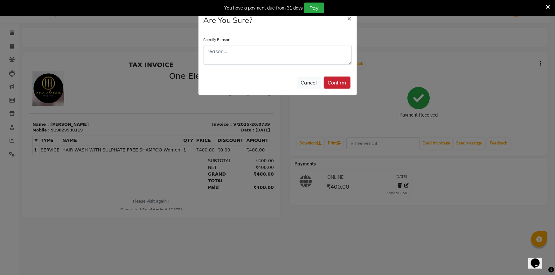
click at [330, 83] on button "Confirm" at bounding box center [337, 83] width 27 height 12
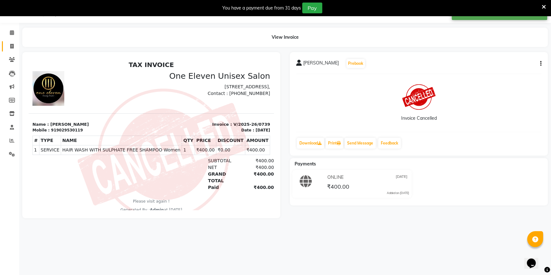
click at [10, 47] on icon at bounding box center [11, 46] width 3 height 5
select select "service"
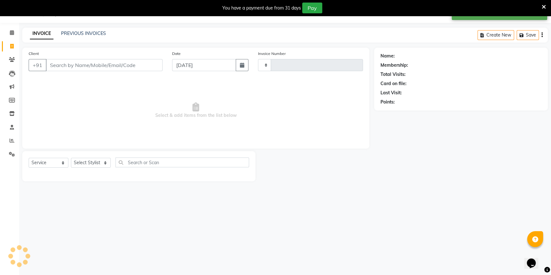
type input "0740"
select select "6362"
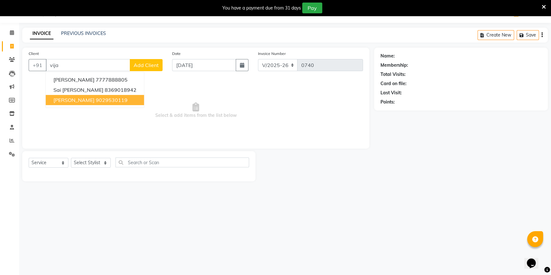
click at [79, 104] on button "[PERSON_NAME] 9029530119" at bounding box center [95, 100] width 98 height 10
type input "9029530119"
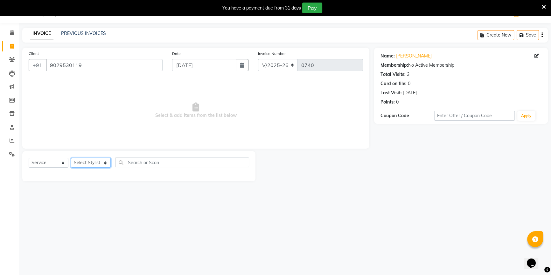
click at [97, 168] on select "Select Stylist ANJALI [PERSON_NAME] front desk [PERSON_NAME] [PERSON_NAME] rubi…" at bounding box center [91, 163] width 40 height 10
select select "50322"
click at [71, 158] on select "Select Stylist ANJALI [PERSON_NAME] front desk [PERSON_NAME] [PERSON_NAME] rubi…" at bounding box center [91, 163] width 40 height 10
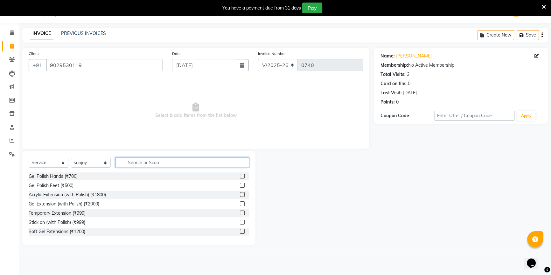
click at [130, 164] on input "text" at bounding box center [182, 163] width 134 height 10
type input "h"
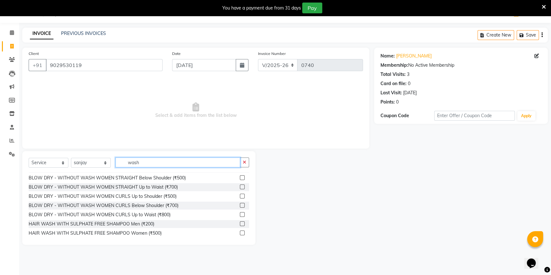
scroll to position [10, 0]
type input "wash"
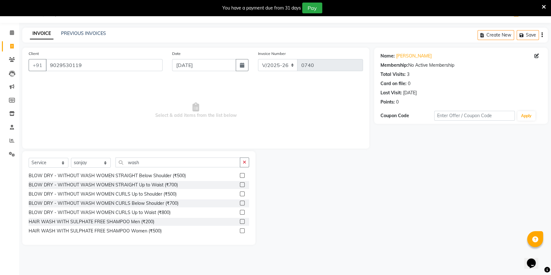
click at [240, 230] on label at bounding box center [242, 231] width 5 height 5
click at [240, 230] on input "checkbox" at bounding box center [242, 231] width 4 height 4
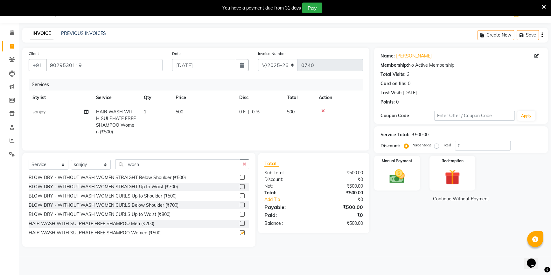
checkbox input "false"
click at [189, 98] on th "Price" at bounding box center [204, 98] width 64 height 14
click at [197, 114] on td "500" at bounding box center [204, 122] width 64 height 34
select select "50322"
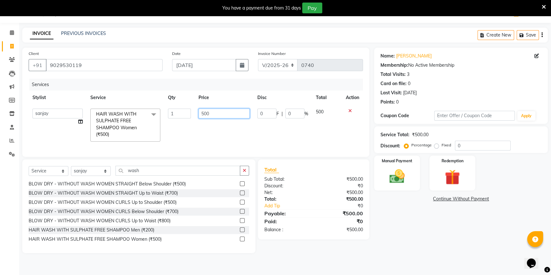
drag, startPoint x: 232, startPoint y: 112, endPoint x: 186, endPoint y: 118, distance: 46.5
click at [186, 118] on tr "ANJALI [PERSON_NAME] front desk [PERSON_NAME] [PERSON_NAME] rubina [PERSON_NAME…" at bounding box center [196, 125] width 334 height 41
type input "350"
click at [187, 132] on tr "ANJALI [PERSON_NAME] front desk [PERSON_NAME] [PERSON_NAME] rubina [PERSON_NAME…" at bounding box center [196, 125] width 334 height 41
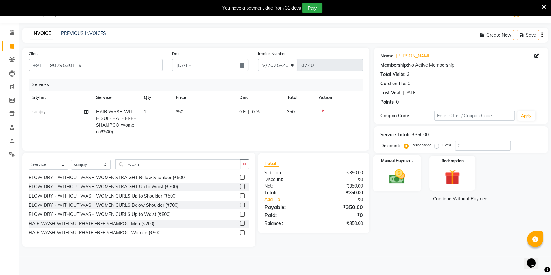
click at [400, 166] on div "Manual Payment" at bounding box center [397, 173] width 48 height 36
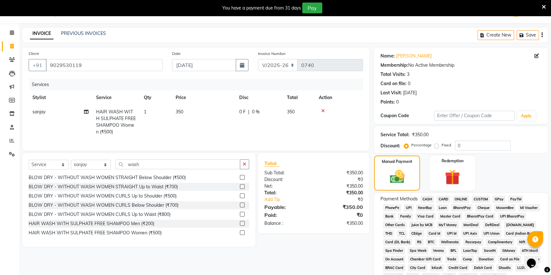
click at [465, 199] on span "ONLINE" at bounding box center [460, 199] width 17 height 7
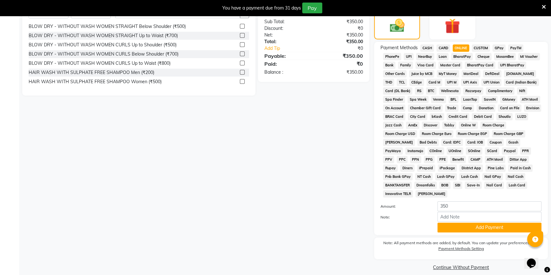
scroll to position [174, 0]
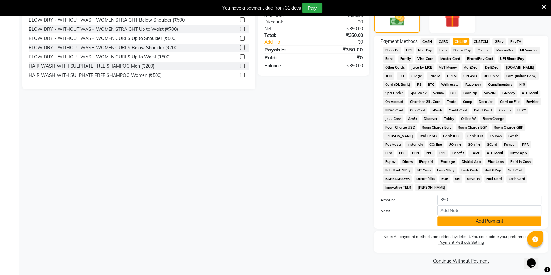
click at [465, 219] on button "Add Payment" at bounding box center [489, 221] width 104 height 10
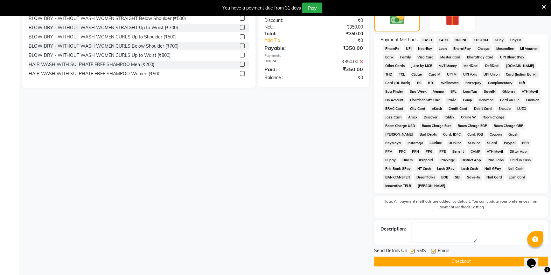
scroll to position [175, 0]
click at [451, 261] on button "Checkout" at bounding box center [461, 262] width 174 height 10
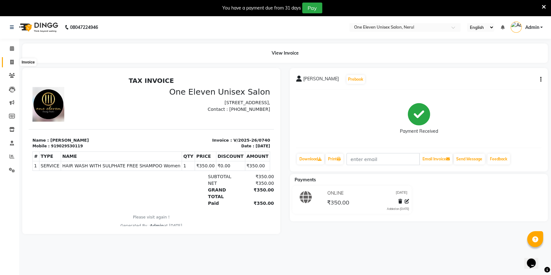
click at [14, 64] on span at bounding box center [11, 62] width 11 height 7
select select "6362"
select select "service"
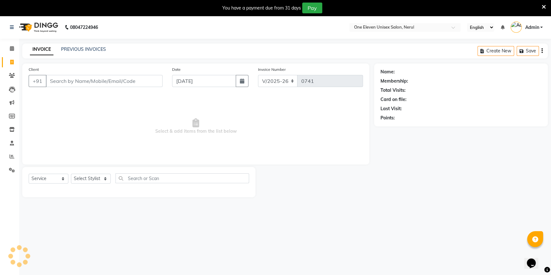
scroll to position [16, 0]
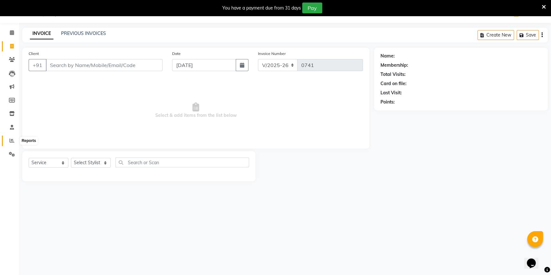
click at [9, 142] on span at bounding box center [11, 140] width 11 height 7
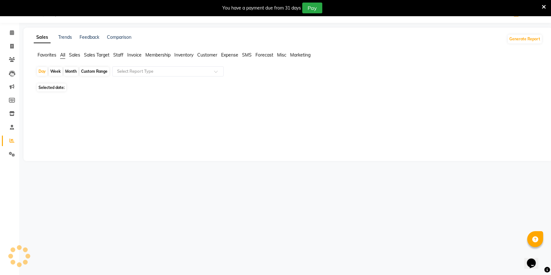
click at [54, 87] on span "Selected date:" at bounding box center [51, 88] width 29 height 8
select select "9"
select select "2025"
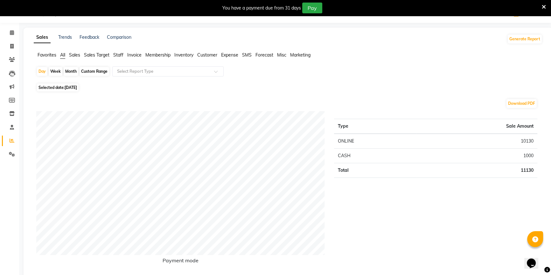
click at [66, 69] on div "Month" at bounding box center [71, 71] width 15 height 9
select select "9"
select select "2025"
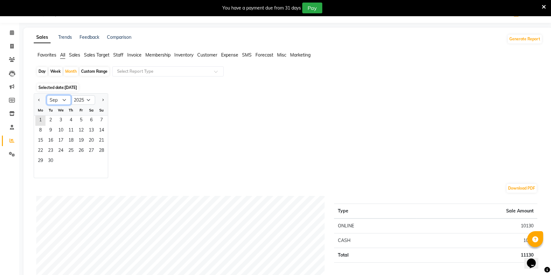
click at [64, 98] on select "Jan Feb Mar Apr May Jun [DATE] Aug Sep Oct Nov Dec" at bounding box center [59, 100] width 24 height 10
select select "8"
click at [47, 95] on select "Jan Feb Mar Apr May Jun [DATE] Aug Sep Oct Nov Dec" at bounding box center [59, 100] width 24 height 10
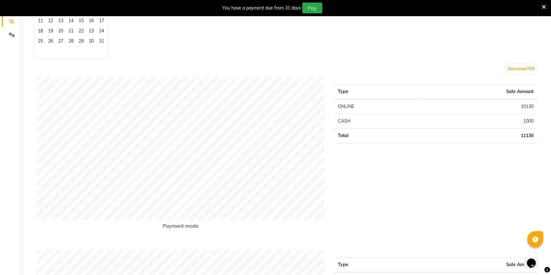
scroll to position [102, 0]
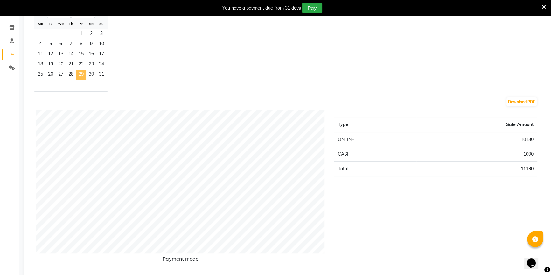
click at [80, 70] on span "29" at bounding box center [81, 75] width 10 height 10
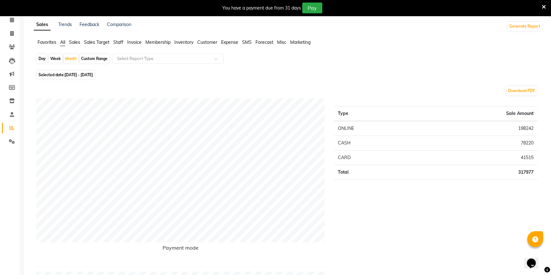
scroll to position [0, 0]
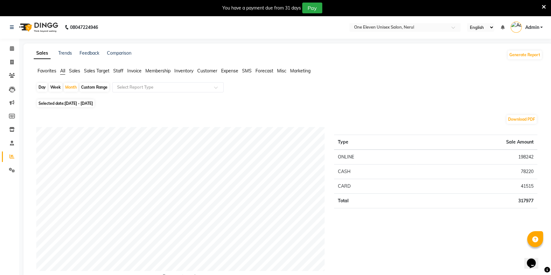
click at [93, 104] on span "[DATE] - [DATE]" at bounding box center [79, 103] width 28 height 5
select select "8"
select select "2025"
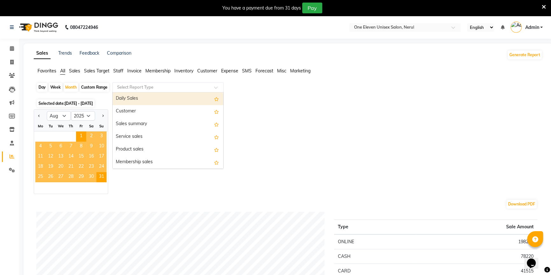
click at [133, 88] on input "text" at bounding box center [162, 87] width 92 height 6
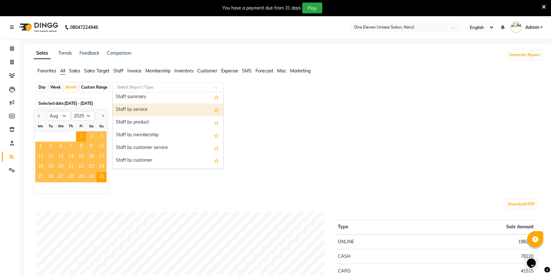
scroll to position [231, 0]
click at [152, 113] on div "Staff by service" at bounding box center [168, 109] width 111 height 13
select select "full_report"
select select "pdf"
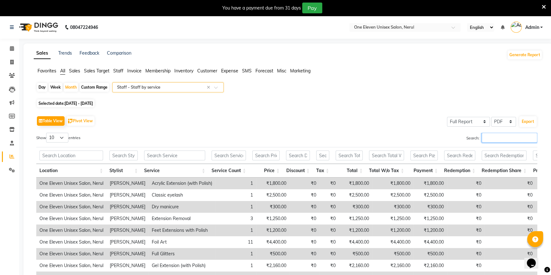
click at [496, 135] on input "Search:" at bounding box center [509, 138] width 56 height 10
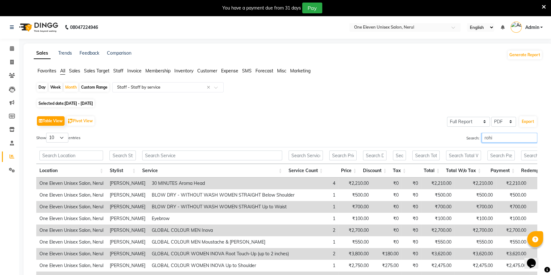
type input "rohit"
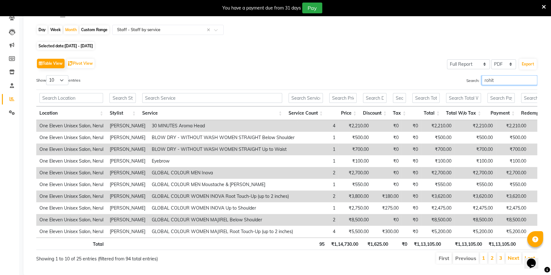
scroll to position [76, 0]
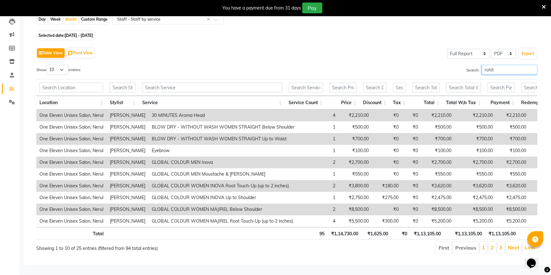
click at [532, 65] on input "rohit" at bounding box center [509, 70] width 56 height 10
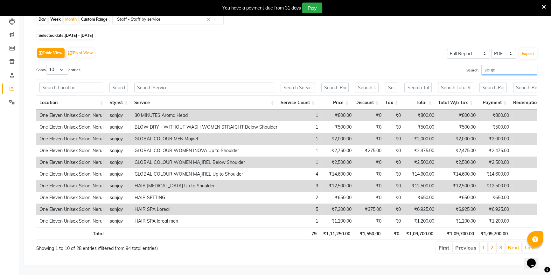
type input "sanjay"
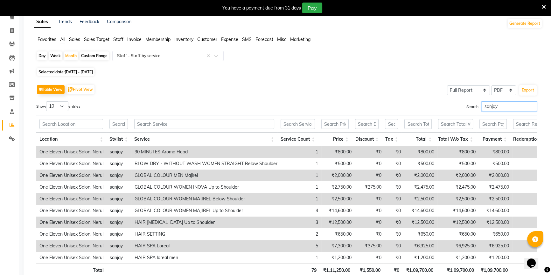
scroll to position [18, 0]
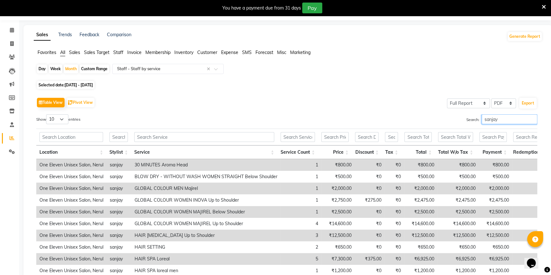
click at [531, 121] on input "sanjay" at bounding box center [509, 119] width 56 height 10
click at [532, 118] on input "sanjay" at bounding box center [509, 119] width 56 height 10
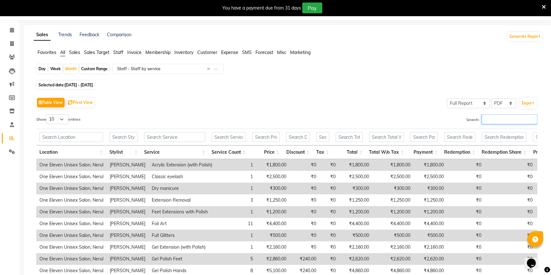
click at [516, 119] on input "Search:" at bounding box center [509, 119] width 56 height 10
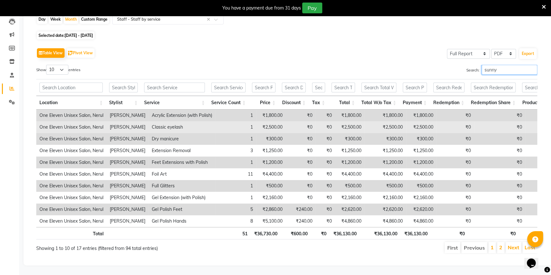
scroll to position [76, 0]
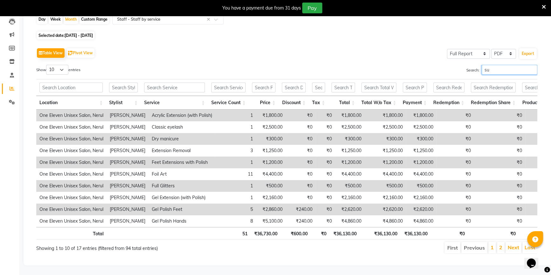
type input "s"
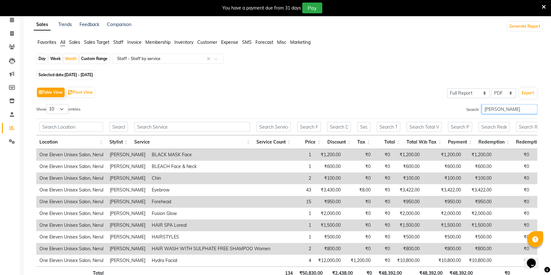
scroll to position [18, 0]
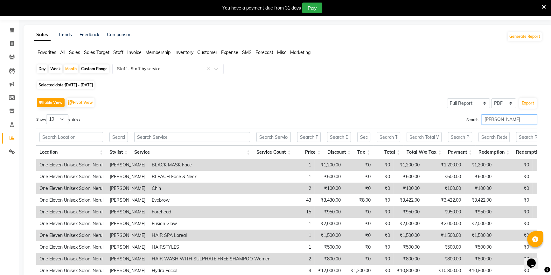
type input "[PERSON_NAME]"
click at [158, 71] on input "text" at bounding box center [162, 69] width 92 height 6
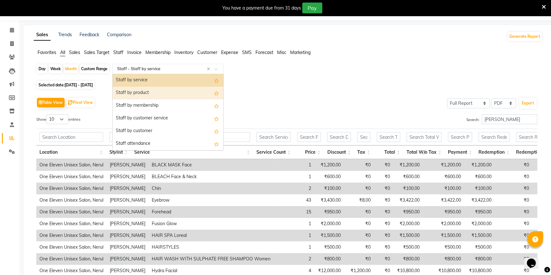
click at [161, 95] on div "Staff by product" at bounding box center [168, 93] width 111 height 13
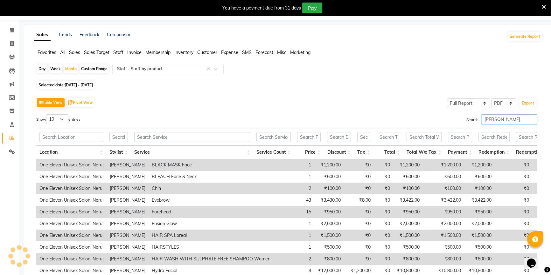
drag, startPoint x: 507, startPoint y: 121, endPoint x: 470, endPoint y: 121, distance: 37.2
click at [470, 121] on label "Search: [PERSON_NAME]" at bounding box center [501, 119] width 71 height 10
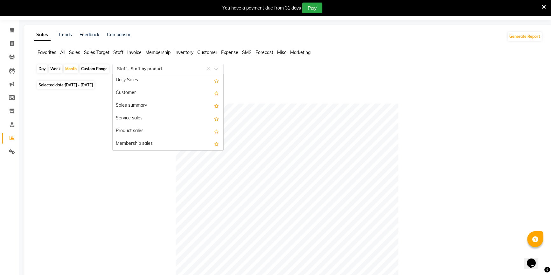
click at [165, 71] on input "text" at bounding box center [162, 69] width 92 height 6
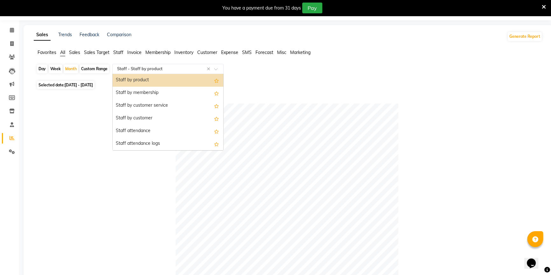
click at [153, 81] on div "Staff by product" at bounding box center [168, 80] width 111 height 13
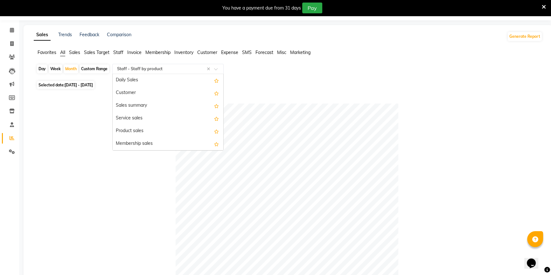
click at [170, 71] on input "text" at bounding box center [162, 69] width 92 height 6
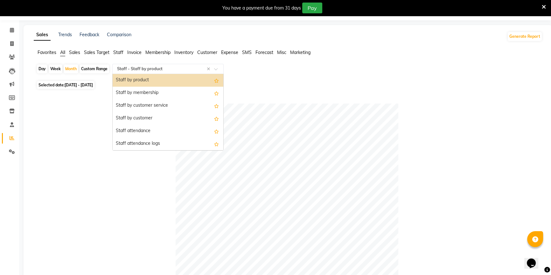
click at [160, 82] on div "Staff by product" at bounding box center [168, 80] width 111 height 13
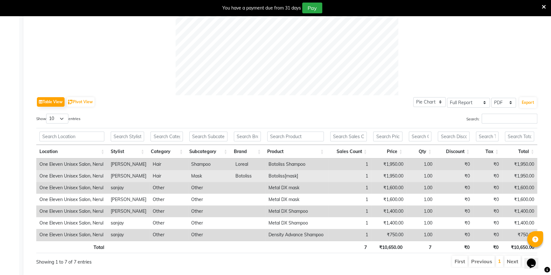
scroll to position [250, 0]
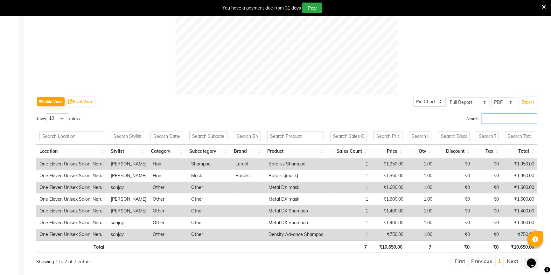
drag, startPoint x: 503, startPoint y: 121, endPoint x: 496, endPoint y: 124, distance: 7.3
click at [503, 121] on input "Search:" at bounding box center [509, 118] width 56 height 10
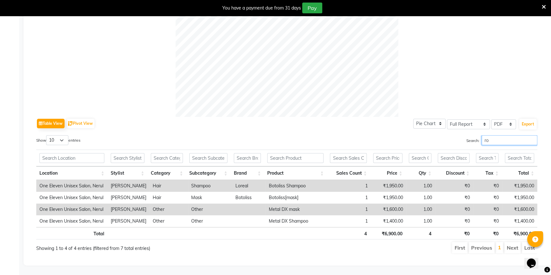
scroll to position [231, 0]
type input "rohit"
drag, startPoint x: 498, startPoint y: 134, endPoint x: 464, endPoint y: 140, distance: 34.8
click at [466, 136] on label "Search: rohit" at bounding box center [501, 140] width 71 height 10
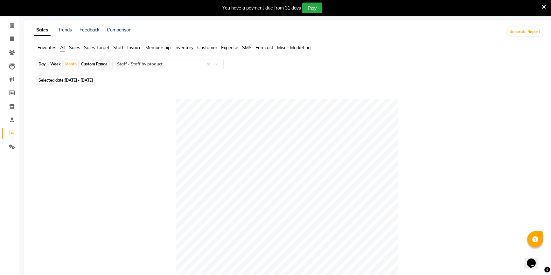
scroll to position [17, 0]
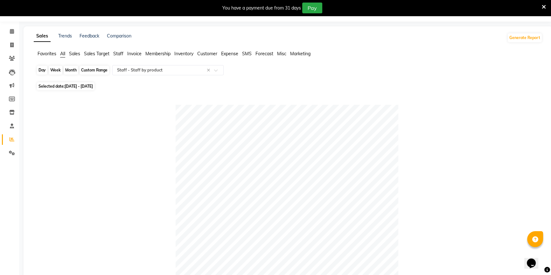
type input "sanjay"
click at [73, 70] on div "Month" at bounding box center [71, 70] width 15 height 9
select select "8"
select select "2025"
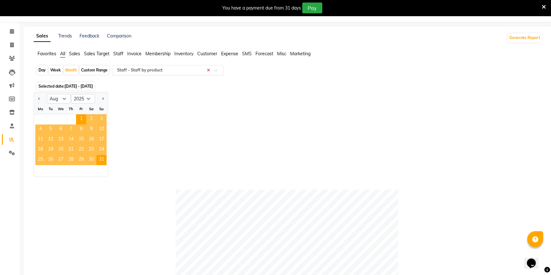
drag, startPoint x: 221, startPoint y: 64, endPoint x: 210, endPoint y: 67, distance: 11.6
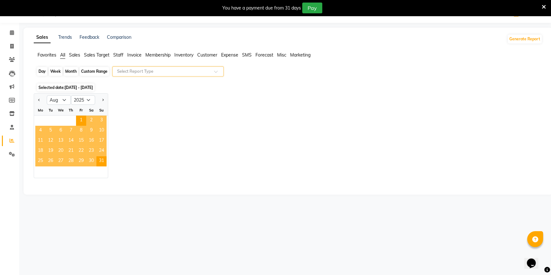
click at [74, 73] on div "Month" at bounding box center [71, 71] width 15 height 9
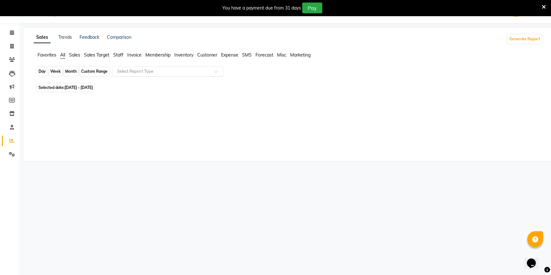
click at [74, 73] on div "Month" at bounding box center [71, 71] width 15 height 9
select select "8"
select select "2025"
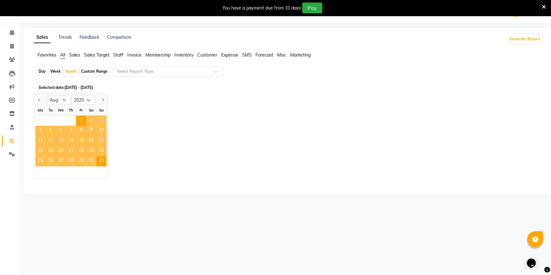
drag, startPoint x: 51, startPoint y: 73, endPoint x: 44, endPoint y: 72, distance: 7.2
click at [45, 72] on div "Day Week Month Custom Range Select Report Type" at bounding box center [287, 73] width 503 height 15
click at [44, 72] on div "Day" at bounding box center [42, 71] width 10 height 9
select select "8"
select select "2025"
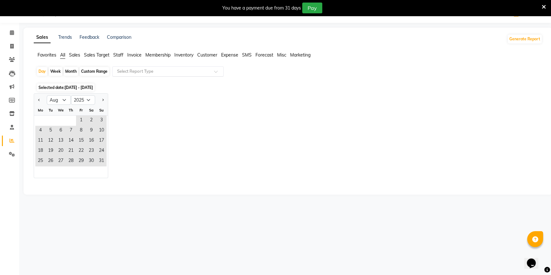
click at [67, 71] on div "Month" at bounding box center [71, 71] width 15 height 9
select select "8"
select select "2025"
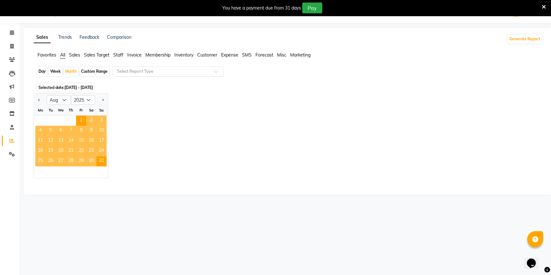
click at [81, 136] on span "15" at bounding box center [81, 141] width 10 height 10
click at [59, 74] on div "Week" at bounding box center [56, 71] width 14 height 9
select select "8"
select select "2025"
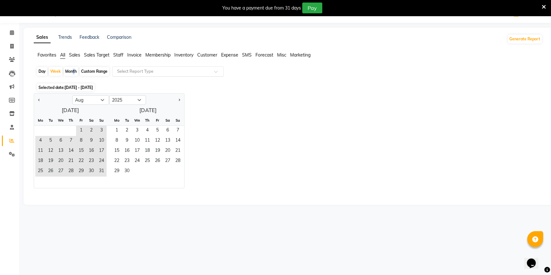
click at [72, 72] on div "Month" at bounding box center [71, 71] width 15 height 9
select select "8"
select select "2025"
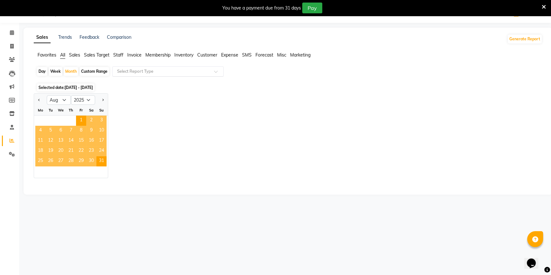
click at [51, 72] on div "Week" at bounding box center [56, 71] width 14 height 9
select select "8"
select select "2025"
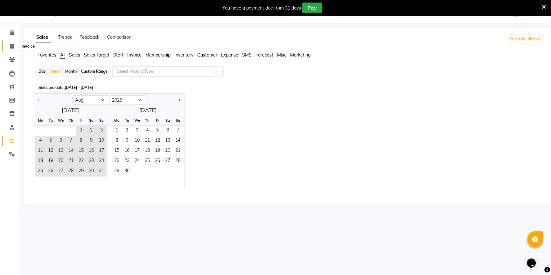
drag, startPoint x: 9, startPoint y: 45, endPoint x: 19, endPoint y: 51, distance: 11.2
click at [9, 46] on span at bounding box center [11, 46] width 11 height 7
select select "service"
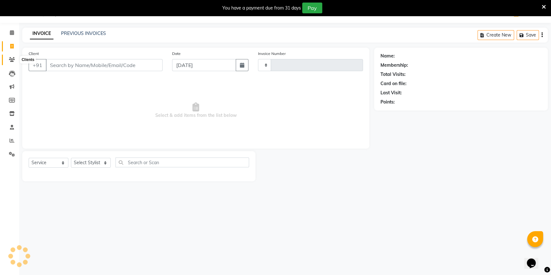
click at [9, 60] on icon at bounding box center [12, 59] width 6 height 5
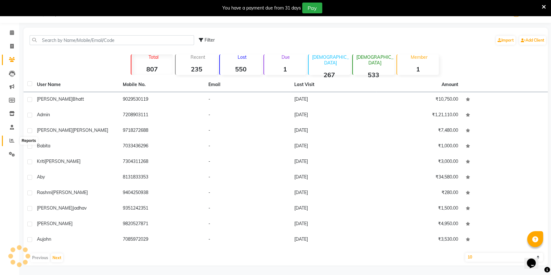
click at [11, 138] on icon at bounding box center [12, 140] width 5 height 5
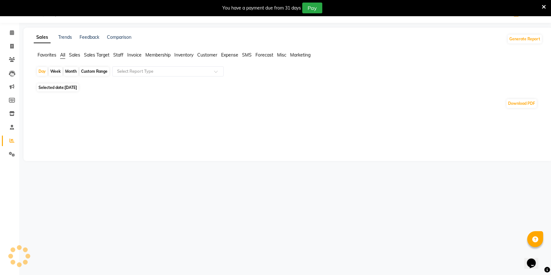
click at [63, 89] on span "Selected date: [DATE]" at bounding box center [58, 88] width 42 height 8
select select "9"
select select "2025"
click at [70, 69] on div "Month" at bounding box center [71, 71] width 15 height 9
select select "9"
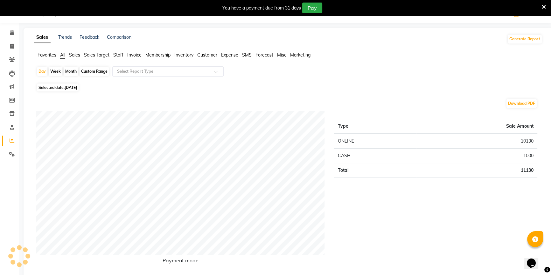
select select "2025"
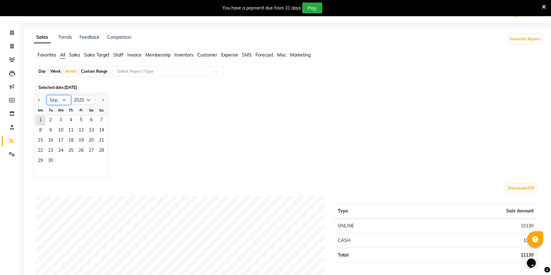
click at [65, 99] on select "Jan Feb Mar Apr May Jun [DATE] Aug Sep Oct Nov Dec" at bounding box center [59, 100] width 24 height 10
click at [47, 95] on select "Jan Feb Mar Apr May Jun [DATE] Aug Sep Oct Nov Dec" at bounding box center [59, 100] width 24 height 10
click at [67, 99] on select "Jan Feb Mar Apr May Jun [DATE] Aug Sep Oct Nov Dec" at bounding box center [59, 100] width 24 height 10
select select "8"
click at [47, 95] on select "Jan Feb Mar Apr May Jun [DATE] Aug Sep Oct Nov Dec" at bounding box center [59, 100] width 24 height 10
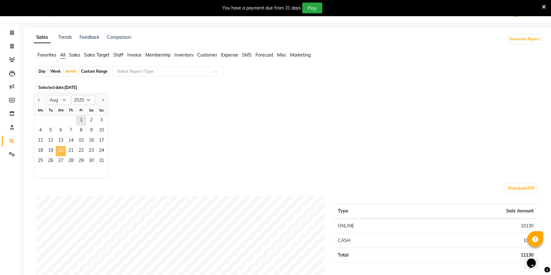
click at [57, 147] on span "20" at bounding box center [61, 151] width 10 height 10
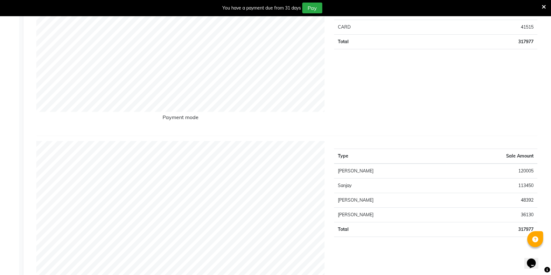
scroll to position [218, 0]
